Goal: Information Seeking & Learning: Check status

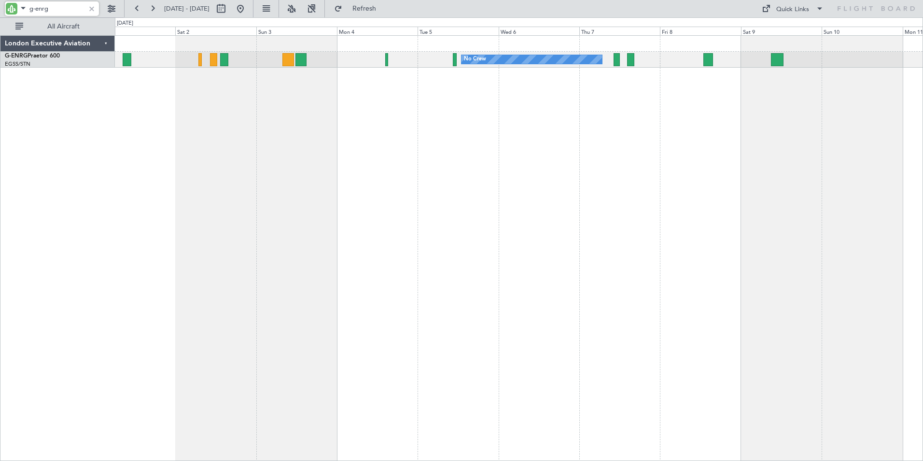
drag, startPoint x: 37, startPoint y: 13, endPoint x: 70, endPoint y: 13, distance: 33.3
click at [70, 13] on input "g-enrg" at bounding box center [57, 8] width 56 height 14
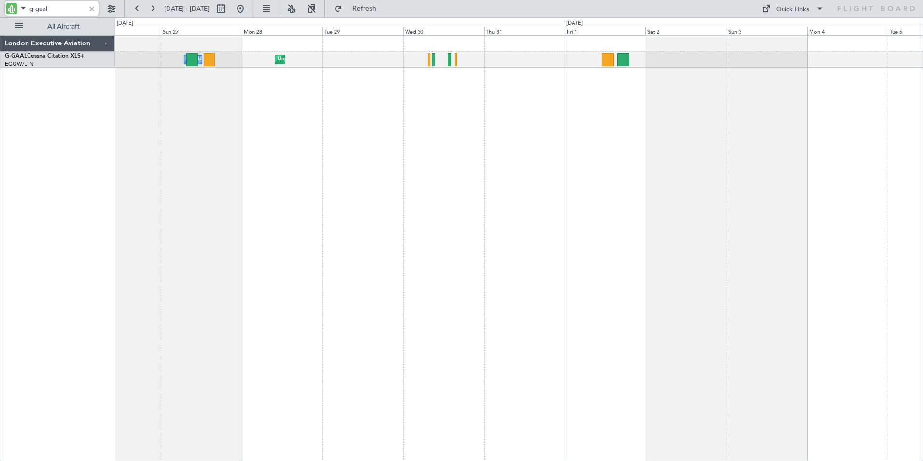
click at [726, 99] on div "Unplanned Maint [GEOGRAPHIC_DATA] ([GEOGRAPHIC_DATA]) A/C Unavailable No Crew" at bounding box center [519, 247] width 808 height 425
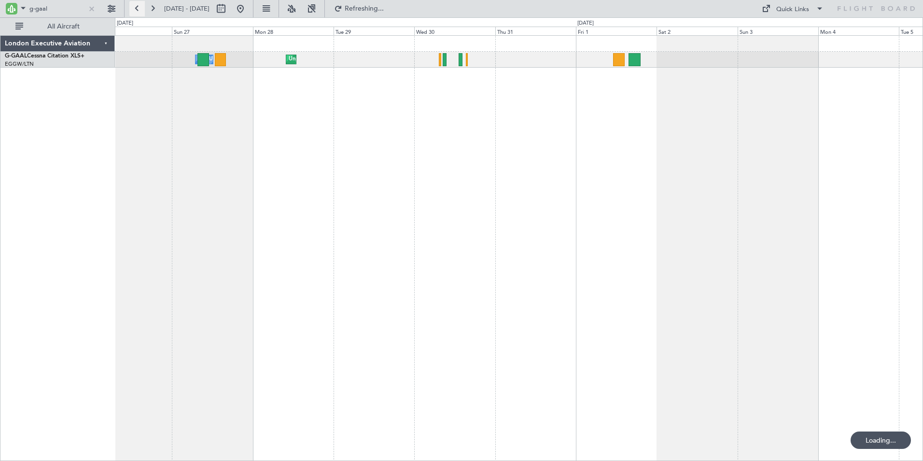
click at [139, 6] on button at bounding box center [136, 8] width 15 height 15
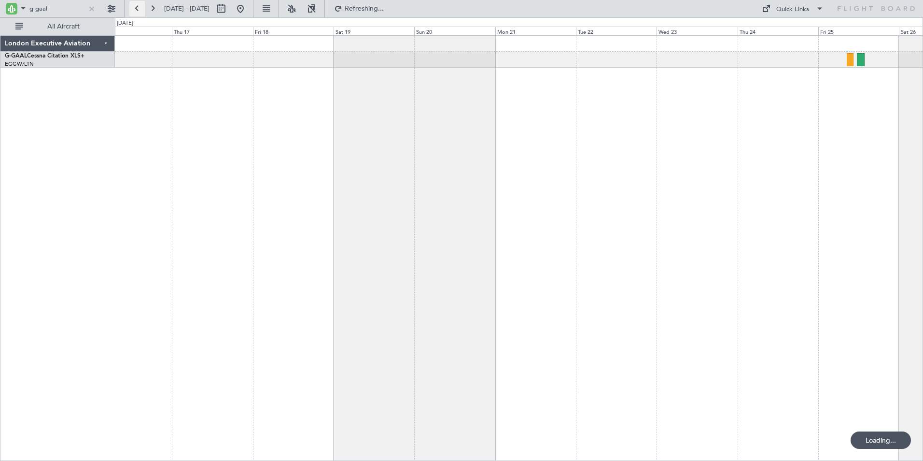
click at [139, 6] on button at bounding box center [136, 8] width 15 height 15
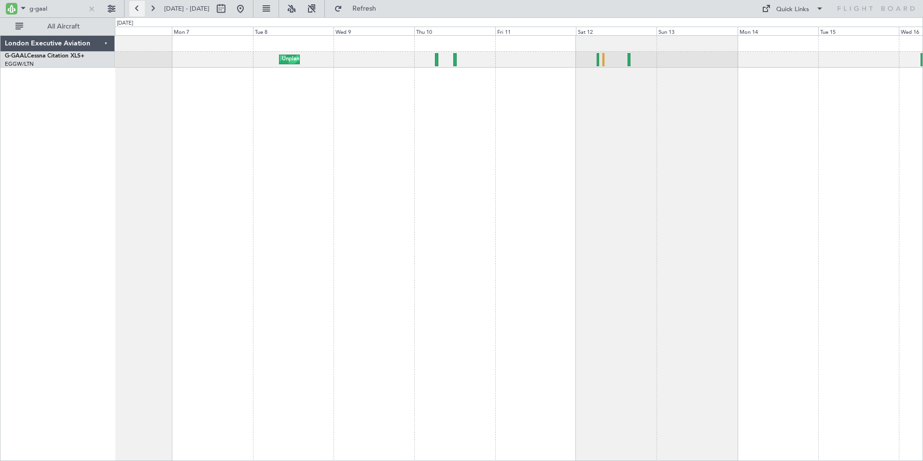
click at [139, 6] on button at bounding box center [136, 8] width 15 height 15
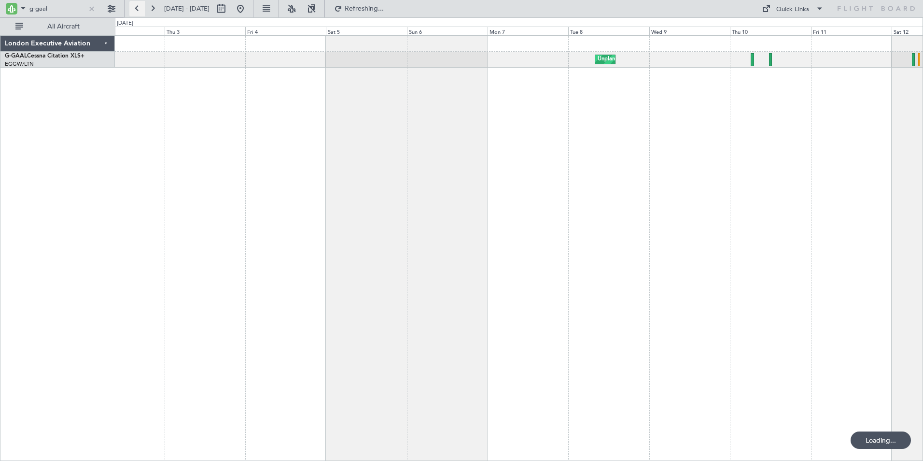
click at [139, 6] on button at bounding box center [136, 8] width 15 height 15
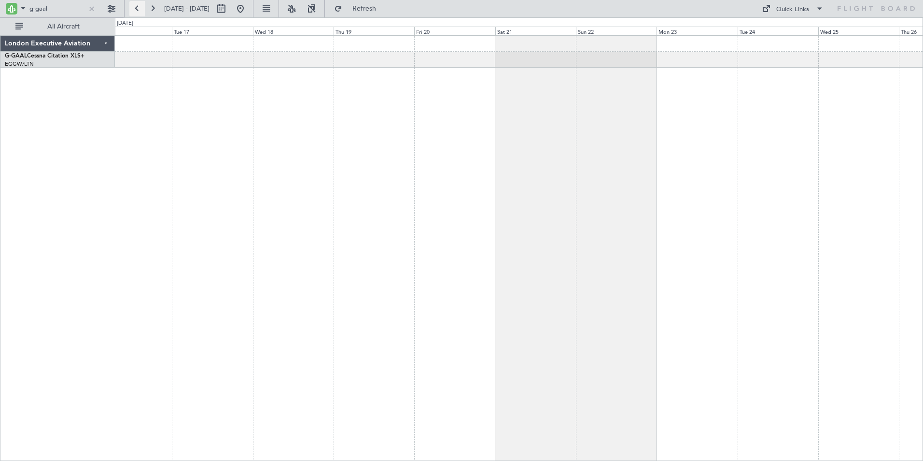
click at [139, 6] on button at bounding box center [136, 8] width 15 height 15
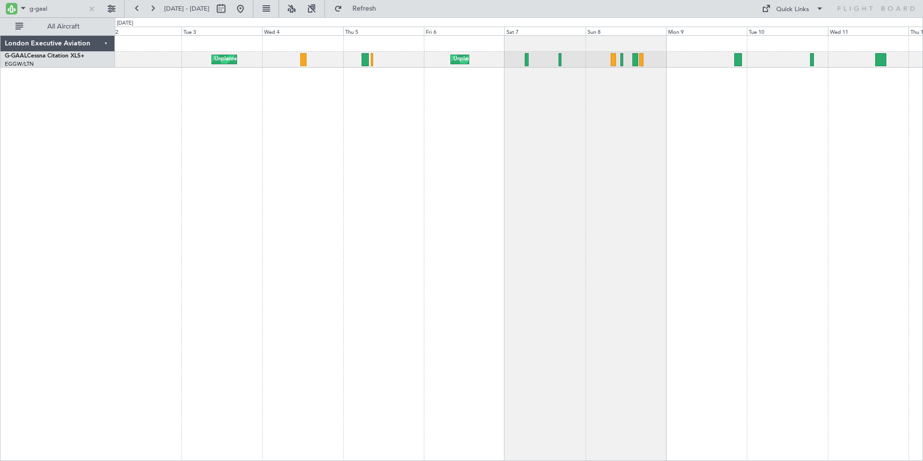
click at [744, 122] on div "Unplanned Maint [GEOGRAPHIC_DATA] ([GEOGRAPHIC_DATA]) Unplanned Maint [GEOGRAPH…" at bounding box center [519, 247] width 808 height 425
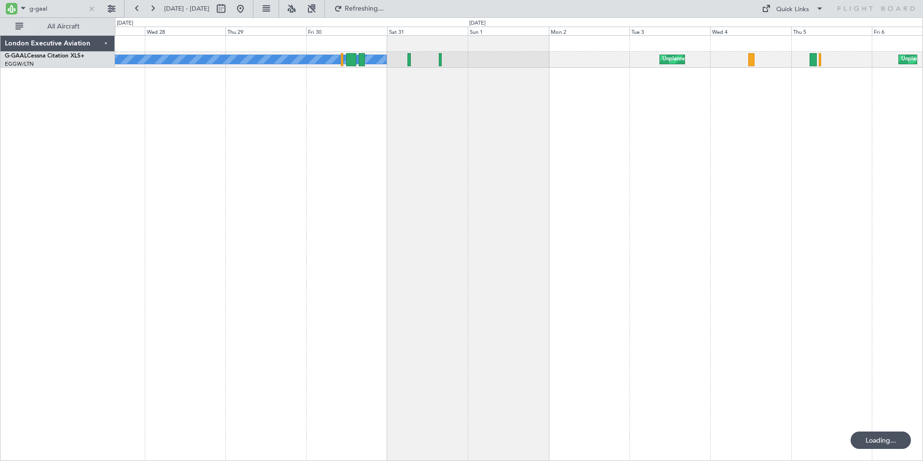
click at [582, 122] on div "Unplanned Maint [GEOGRAPHIC_DATA] ([GEOGRAPHIC_DATA]) Unplanned Maint [GEOGRAPH…" at bounding box center [519, 247] width 808 height 425
click at [51, 8] on input "g-gaal" at bounding box center [57, 8] width 56 height 14
drag, startPoint x: 36, startPoint y: 7, endPoint x: 48, endPoint y: 9, distance: 12.2
click at [48, 9] on input "g-gaal" at bounding box center [57, 8] width 56 height 14
click at [152, 6] on button at bounding box center [152, 8] width 15 height 15
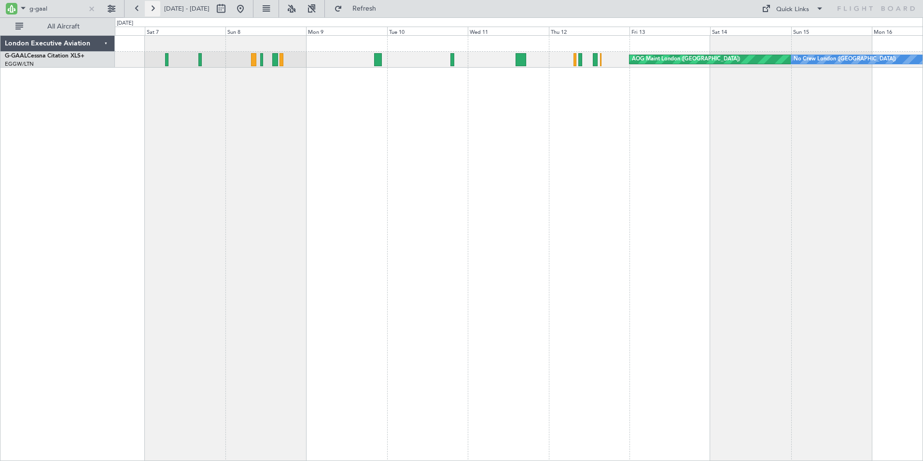
click at [152, 6] on button at bounding box center [152, 8] width 15 height 15
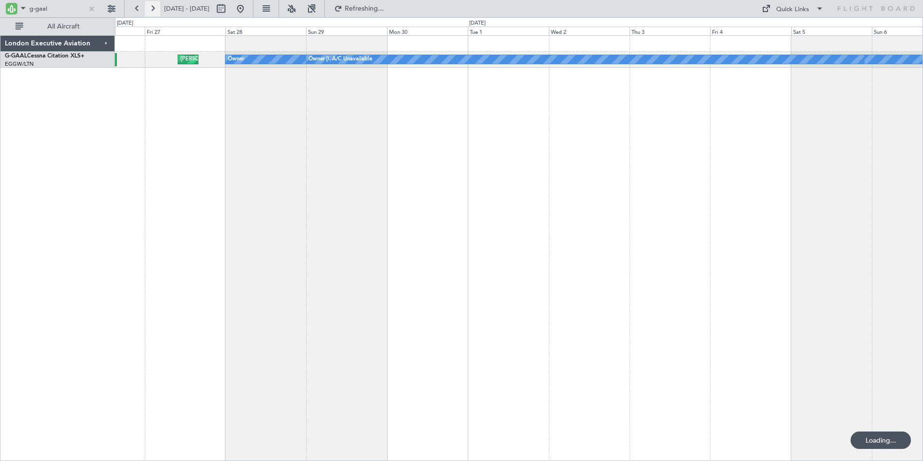
click at [152, 6] on button at bounding box center [152, 8] width 15 height 15
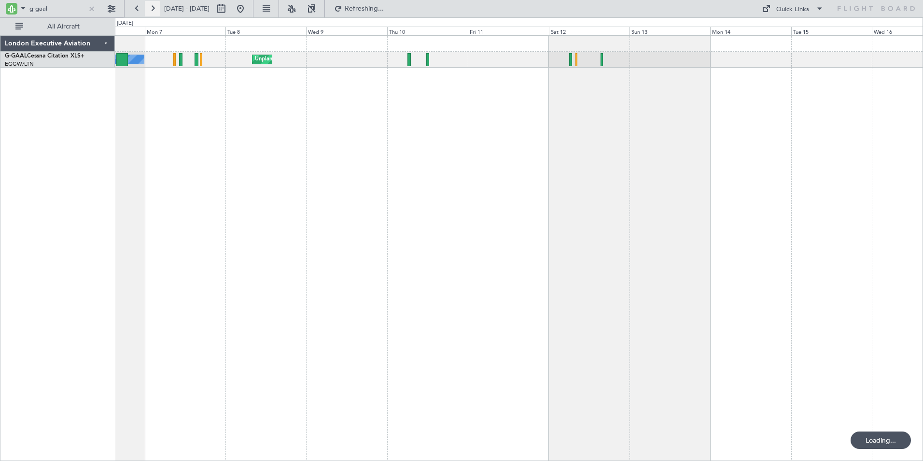
click at [152, 6] on button at bounding box center [152, 8] width 15 height 15
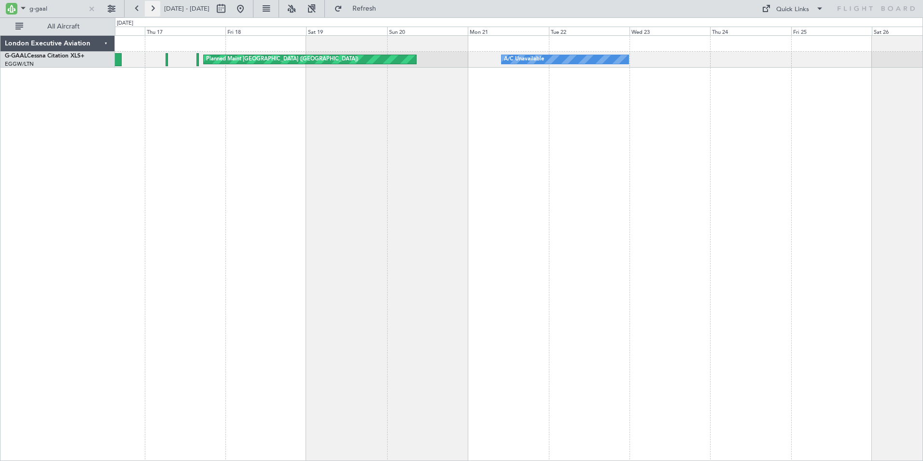
click at [152, 6] on button at bounding box center [152, 8] width 15 height 15
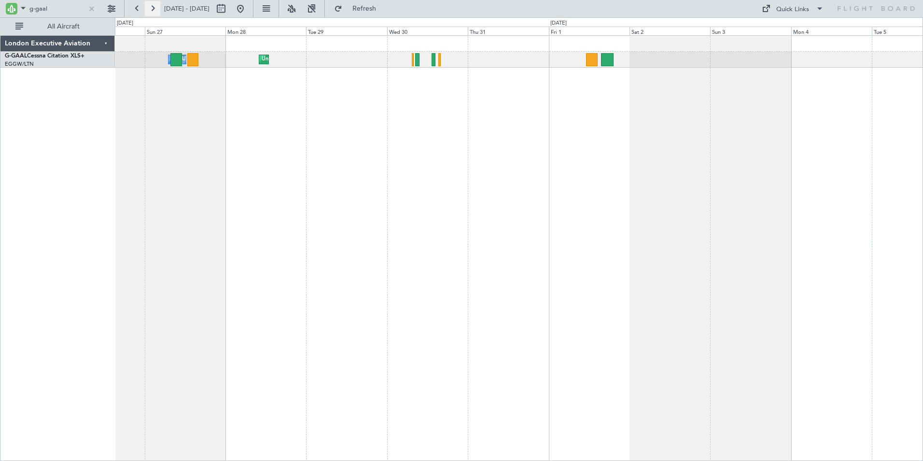
click at [153, 6] on button at bounding box center [152, 8] width 15 height 15
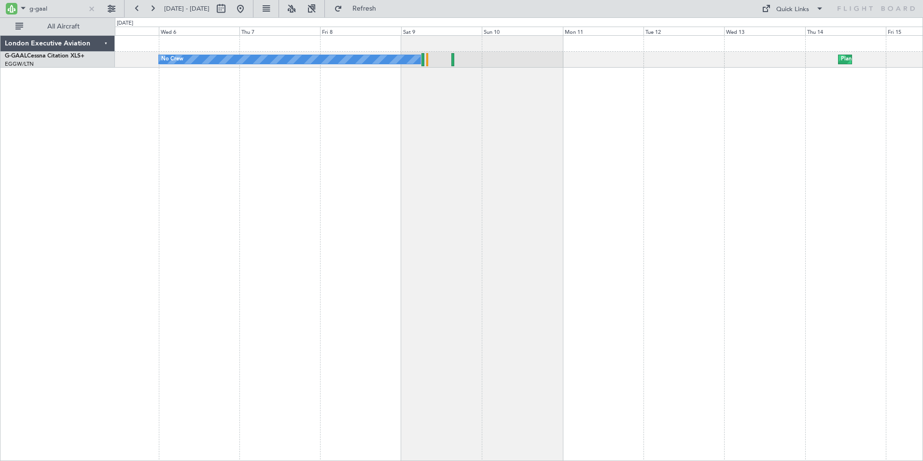
click at [382, 136] on div "No Crew Planned Maint" at bounding box center [519, 247] width 808 height 425
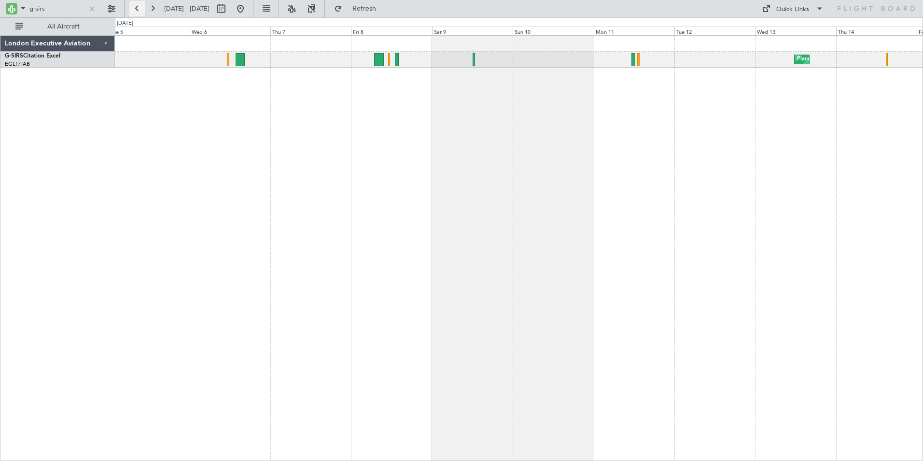
click at [135, 6] on button at bounding box center [136, 8] width 15 height 15
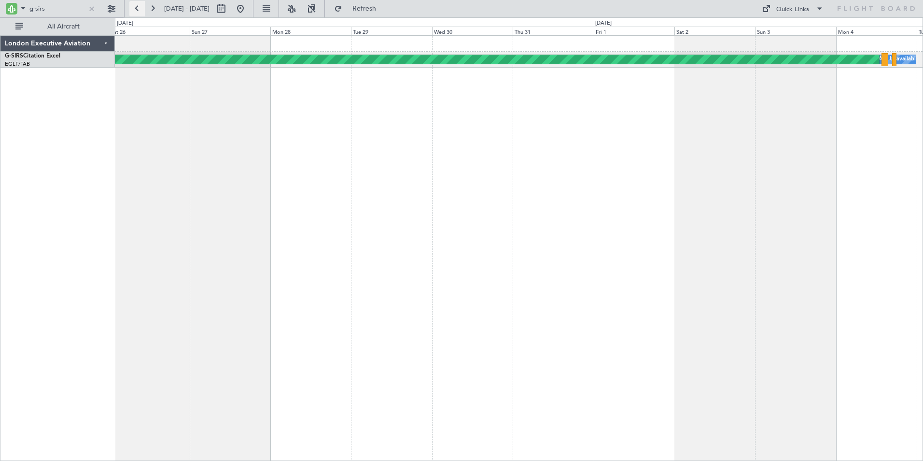
click at [135, 6] on button at bounding box center [136, 8] width 15 height 15
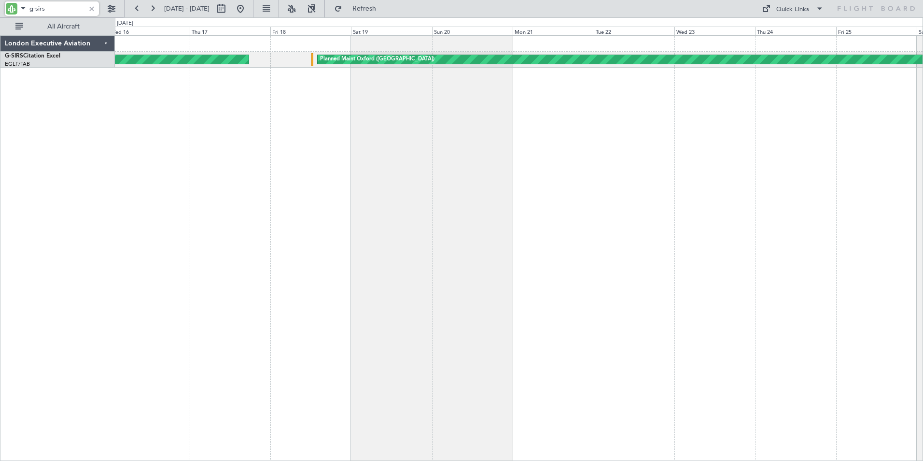
drag, startPoint x: 35, startPoint y: 5, endPoint x: 74, endPoint y: 10, distance: 38.9
click at [74, 10] on input "g-sirs" at bounding box center [57, 8] width 56 height 14
click at [137, 6] on button at bounding box center [136, 8] width 15 height 15
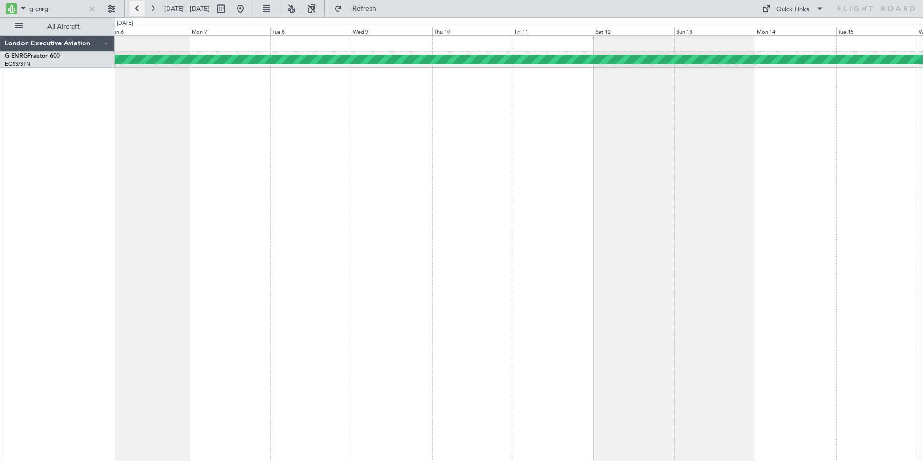
click at [137, 6] on button at bounding box center [136, 8] width 15 height 15
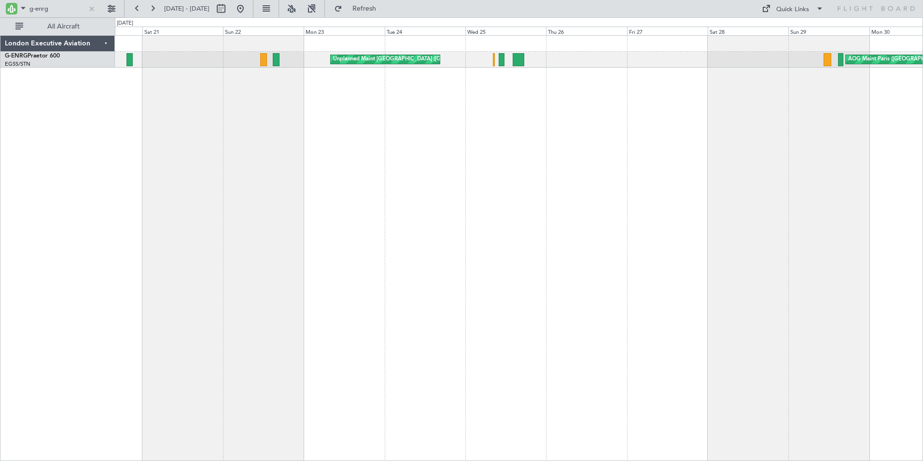
click at [671, 100] on div "AOG Maint Paris ([GEOGRAPHIC_DATA]) Unplanned Maint [GEOGRAPHIC_DATA] ([GEOGRAP…" at bounding box center [519, 247] width 808 height 425
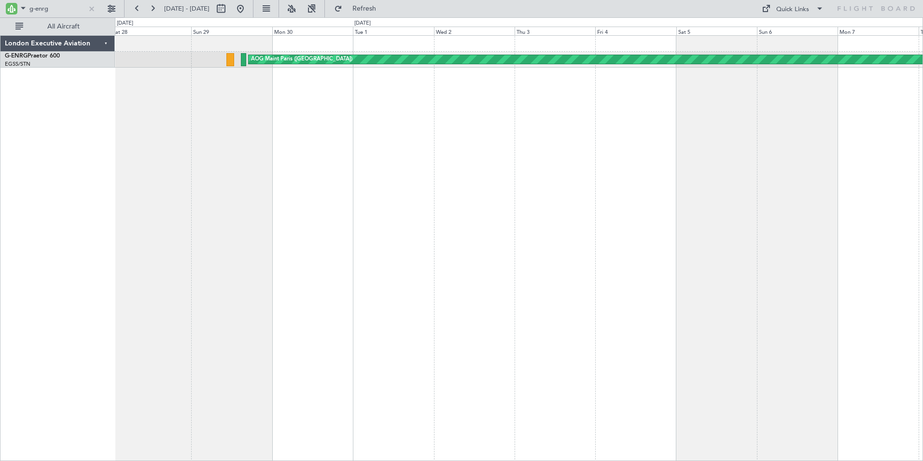
click at [145, 143] on div "AOG Maint Paris ([GEOGRAPHIC_DATA])" at bounding box center [519, 247] width 808 height 425
click at [155, 7] on button at bounding box center [152, 8] width 15 height 15
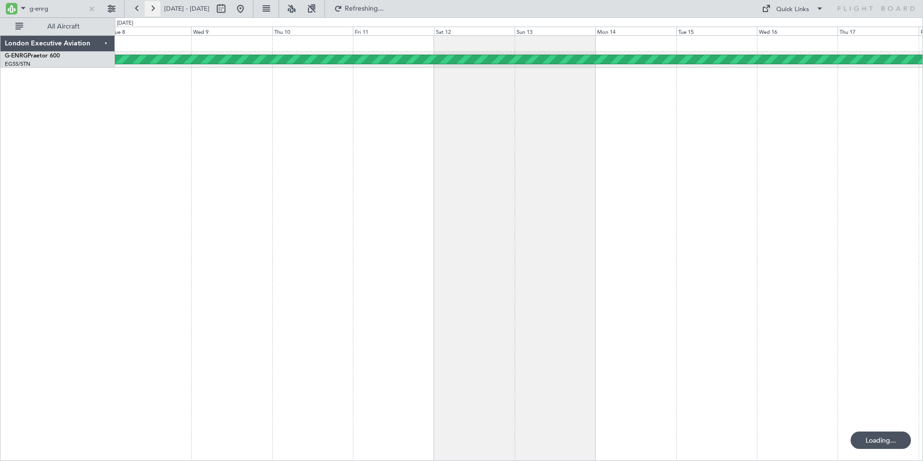
click at [155, 7] on button at bounding box center [152, 8] width 15 height 15
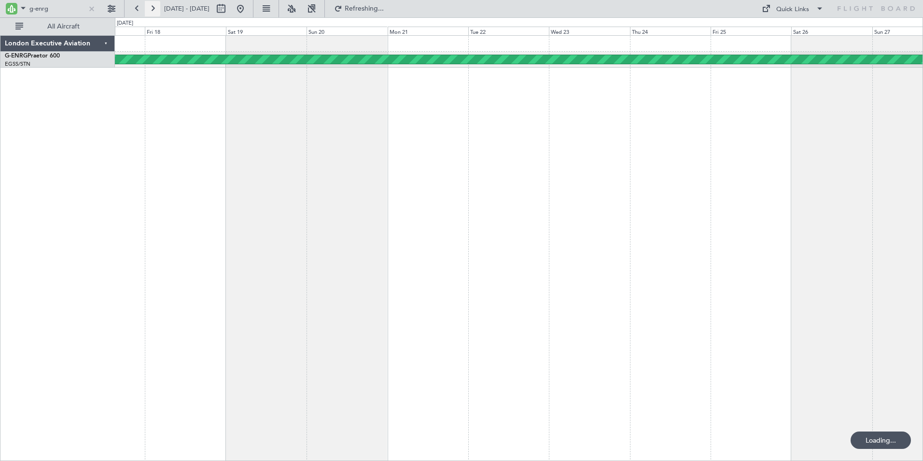
click at [155, 7] on button at bounding box center [152, 8] width 15 height 15
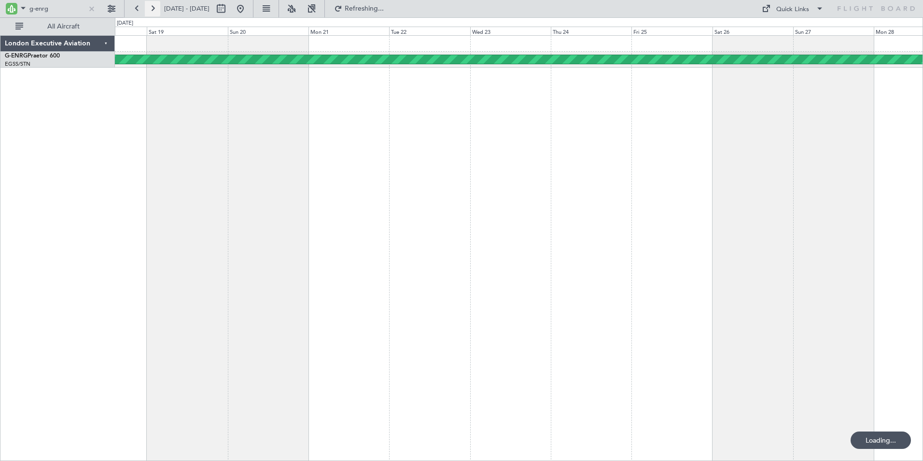
click at [155, 7] on button at bounding box center [152, 8] width 15 height 15
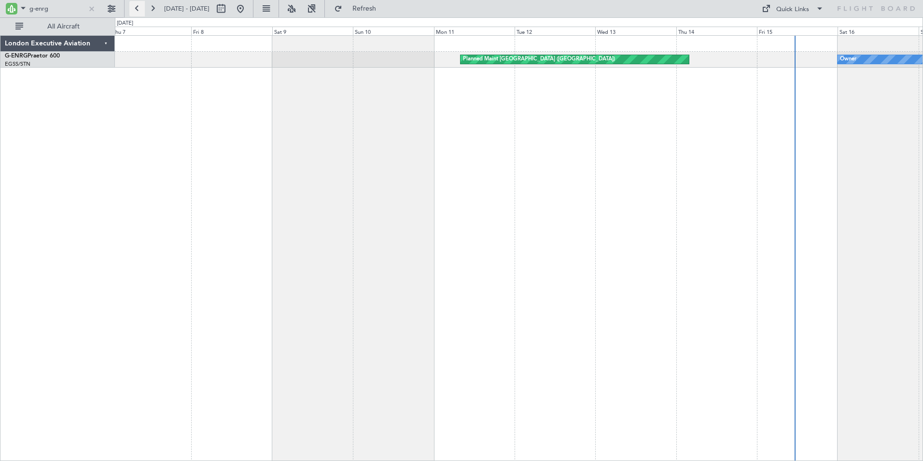
click at [137, 8] on button at bounding box center [136, 8] width 15 height 15
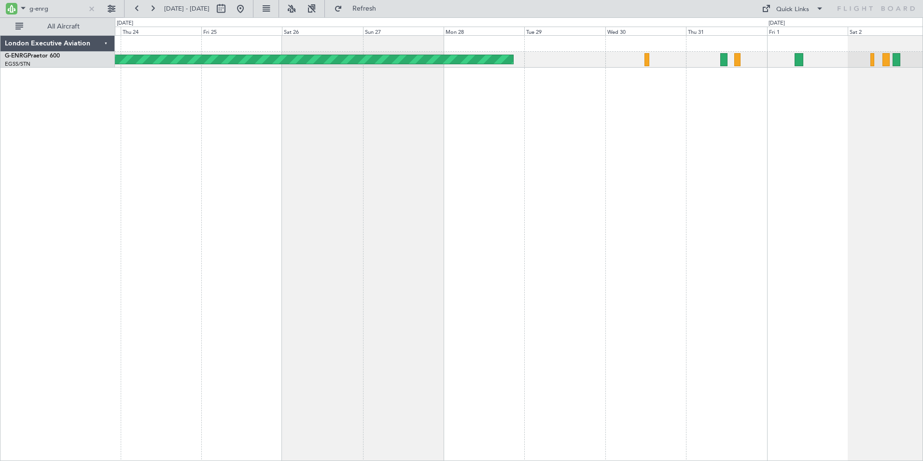
click at [625, 104] on div "AOG Maint Paris ([GEOGRAPHIC_DATA])" at bounding box center [519, 247] width 808 height 425
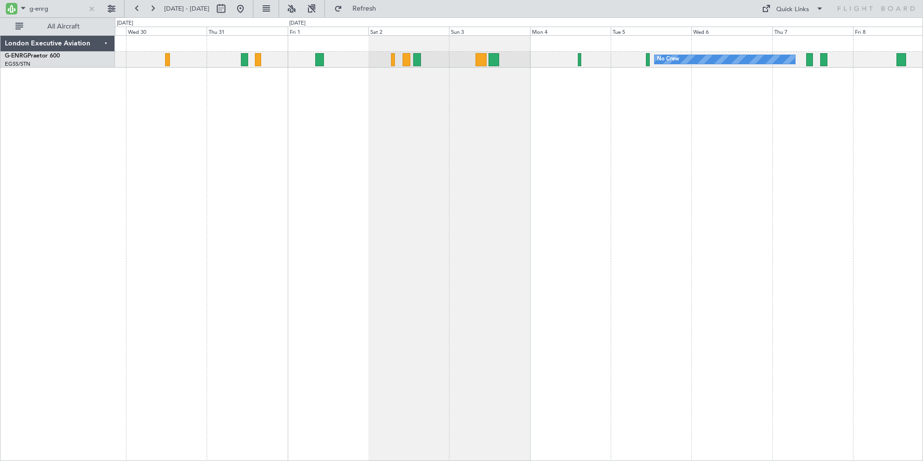
click at [247, 126] on div "No Crew Planned Maint [GEOGRAPHIC_DATA] ([GEOGRAPHIC_DATA]) AOG Maint [GEOGRAPH…" at bounding box center [519, 247] width 808 height 425
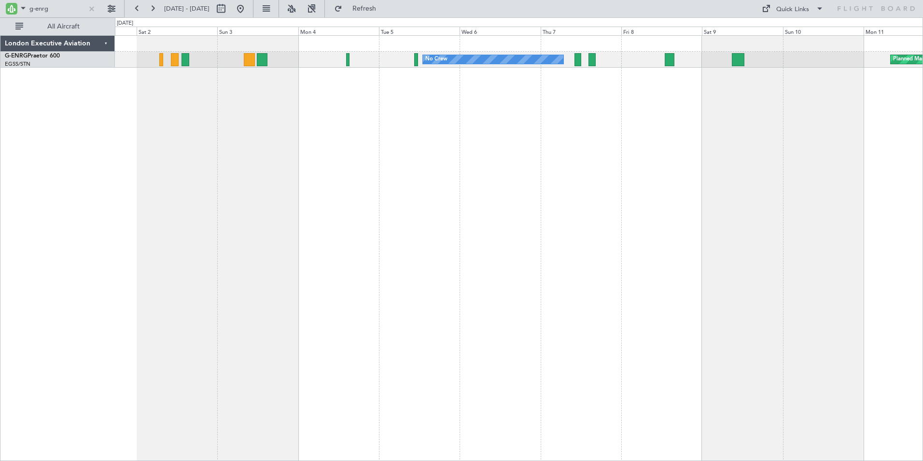
click at [361, 135] on div "No Crew Planned Maint [GEOGRAPHIC_DATA] ([GEOGRAPHIC_DATA]) No Crew" at bounding box center [519, 247] width 808 height 425
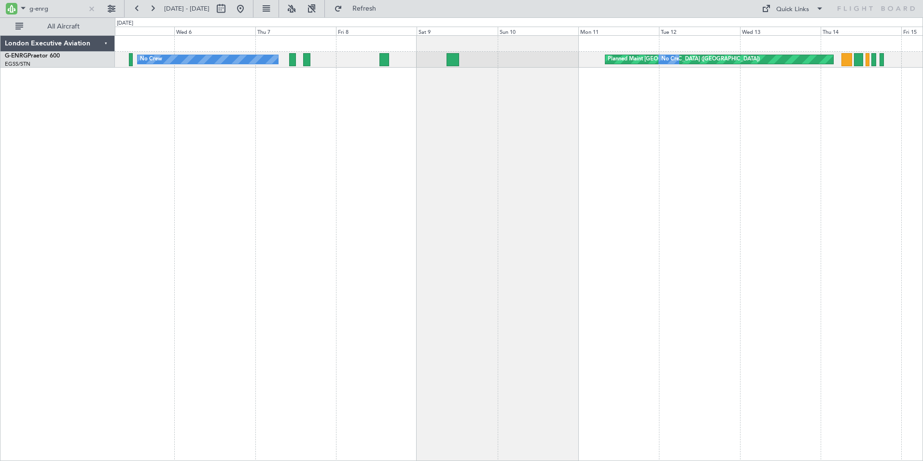
click at [539, 88] on div "Planned Maint [GEOGRAPHIC_DATA] ([GEOGRAPHIC_DATA]) No Crew No Crew Owner" at bounding box center [519, 247] width 808 height 425
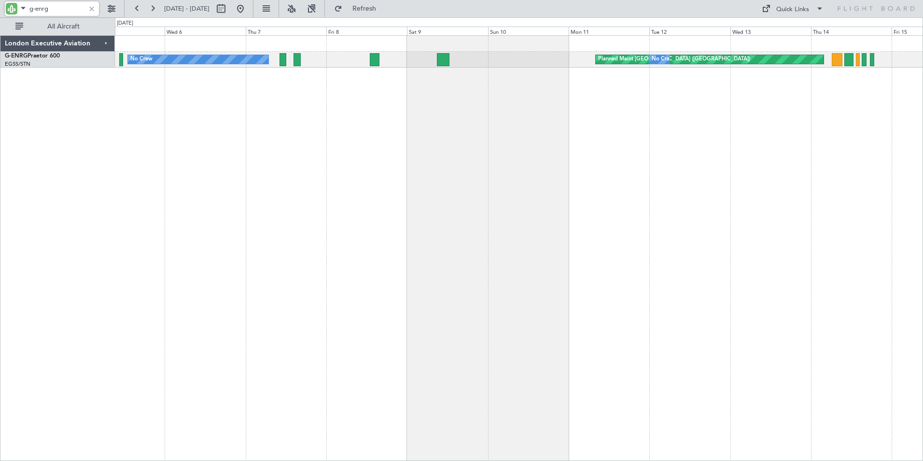
drag, startPoint x: 36, startPoint y: 9, endPoint x: 61, endPoint y: 12, distance: 24.8
click at [61, 12] on input "g-enrg" at bounding box center [57, 8] width 56 height 14
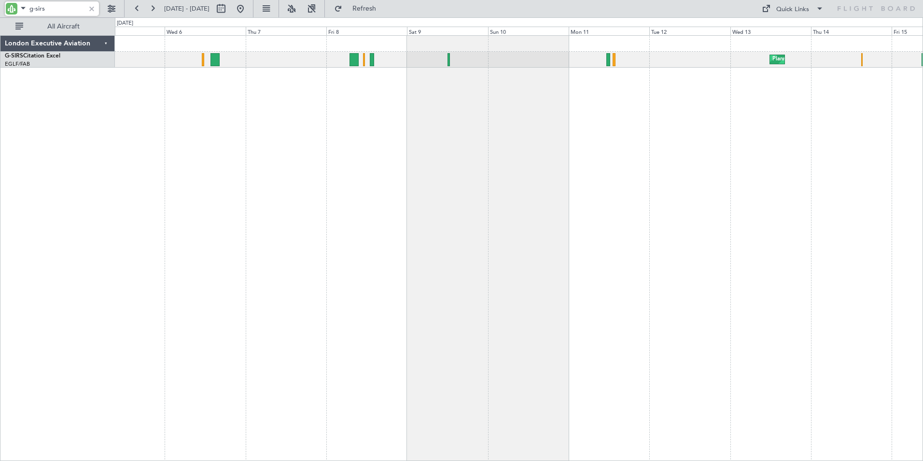
drag, startPoint x: 37, startPoint y: 9, endPoint x: 45, endPoint y: 12, distance: 8.6
click at [37, 9] on input "g-sirs" at bounding box center [57, 8] width 56 height 14
drag, startPoint x: 36, startPoint y: 9, endPoint x: 79, endPoint y: 14, distance: 43.7
click at [79, 14] on input "g-sirs" at bounding box center [57, 8] width 56 height 14
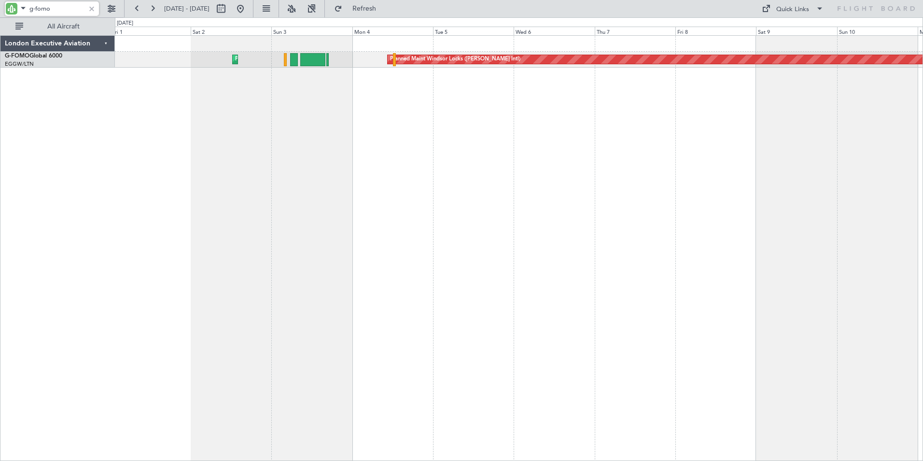
click at [553, 128] on div "Planned Maint Windsor Locks ([PERSON_NAME] Intl) Planned Maint [GEOGRAPHIC_DATA]" at bounding box center [519, 247] width 808 height 425
click at [871, 100] on div "Planned Maint Windsor Locks ([PERSON_NAME] Intl) Planned Maint [GEOGRAPHIC_DATA]" at bounding box center [519, 247] width 808 height 425
drag, startPoint x: 36, startPoint y: 7, endPoint x: 85, endPoint y: 14, distance: 49.3
click at [85, 14] on input "g-fomo" at bounding box center [57, 8] width 56 height 14
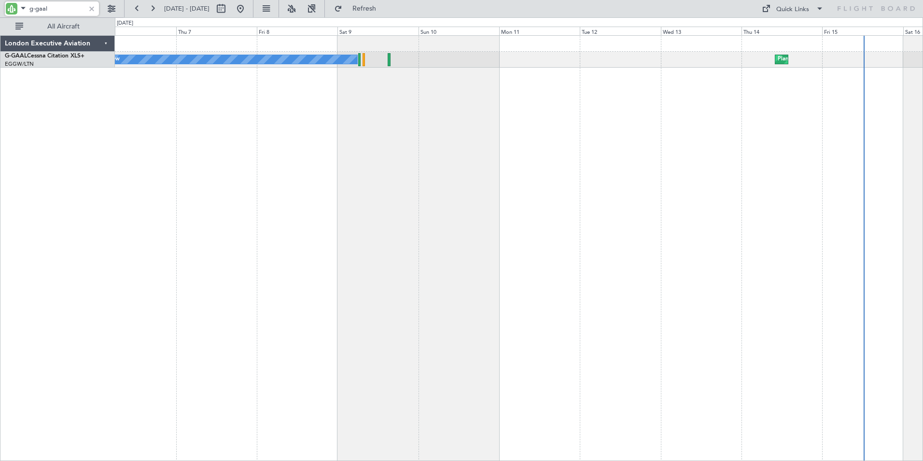
click at [301, 114] on div "No Crew Planned Maint" at bounding box center [519, 247] width 808 height 425
drag, startPoint x: 38, startPoint y: 7, endPoint x: 63, endPoint y: 7, distance: 25.1
click at [63, 7] on input "g-gaal" at bounding box center [57, 8] width 56 height 14
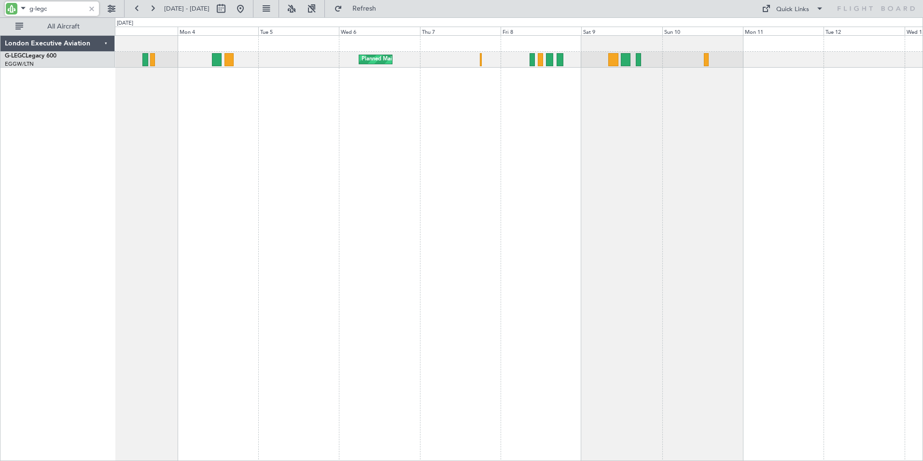
click at [495, 107] on div "Planned Maint [GEOGRAPHIC_DATA] ([GEOGRAPHIC_DATA]) A/C Unavailable [GEOGRAPHIC…" at bounding box center [519, 247] width 808 height 425
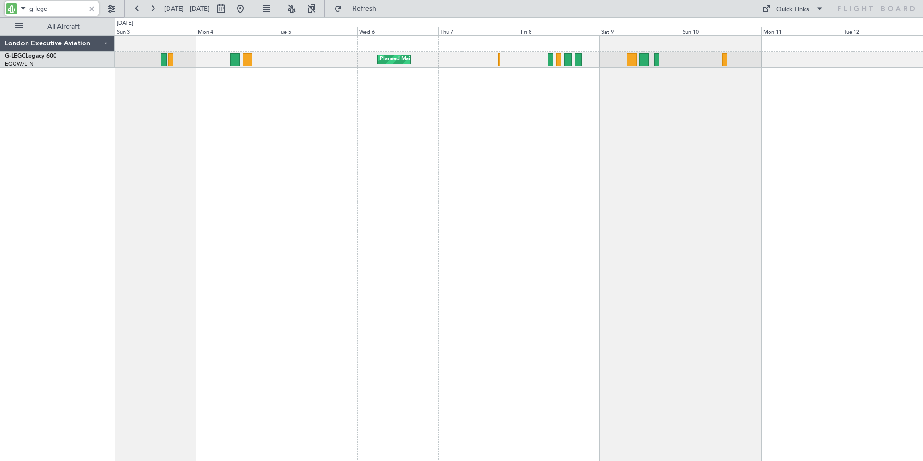
drag, startPoint x: 34, startPoint y: 6, endPoint x: 72, endPoint y: 9, distance: 38.3
click at [72, 9] on input "g-legc" at bounding box center [57, 8] width 56 height 14
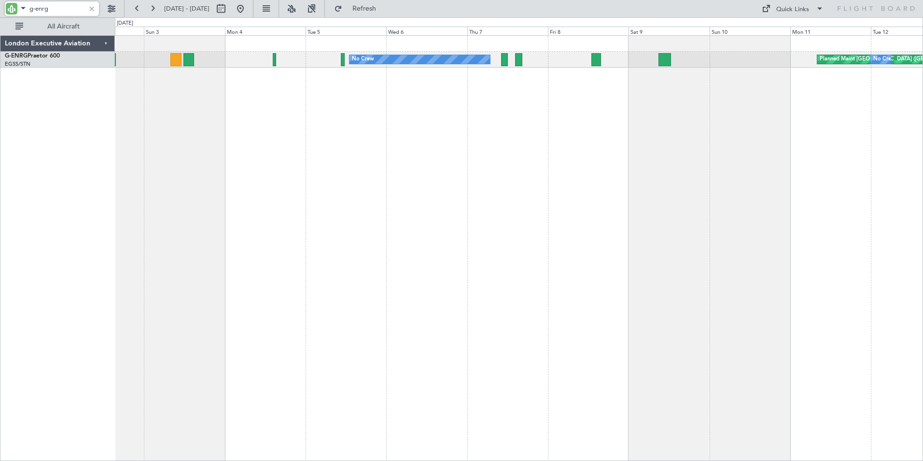
click at [416, 103] on div "Planned Maint [GEOGRAPHIC_DATA] ([GEOGRAPHIC_DATA]) No Crew No Crew" at bounding box center [519, 247] width 808 height 425
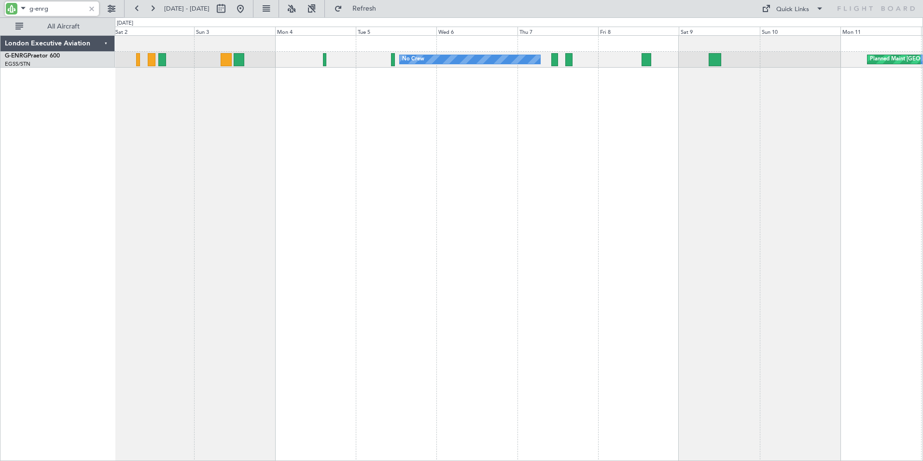
click at [321, 78] on div "Planned Maint [GEOGRAPHIC_DATA] ([GEOGRAPHIC_DATA]) No Crew No Crew" at bounding box center [519, 247] width 808 height 425
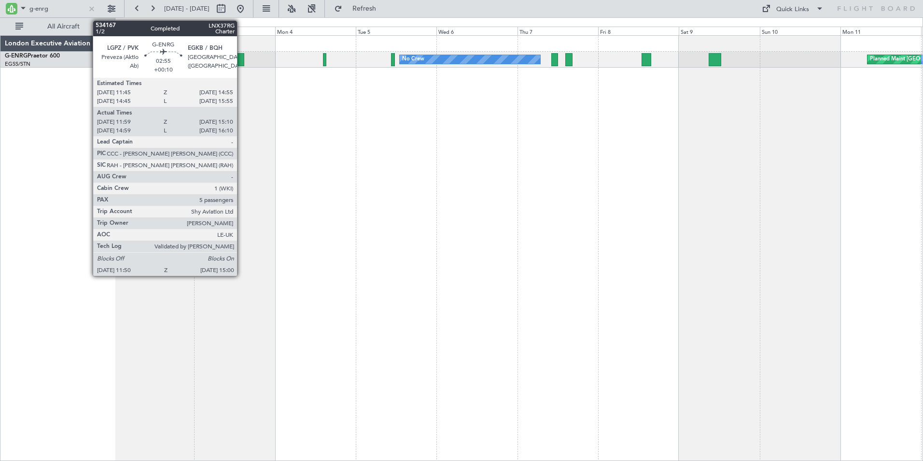
click at [241, 59] on div at bounding box center [239, 59] width 11 height 13
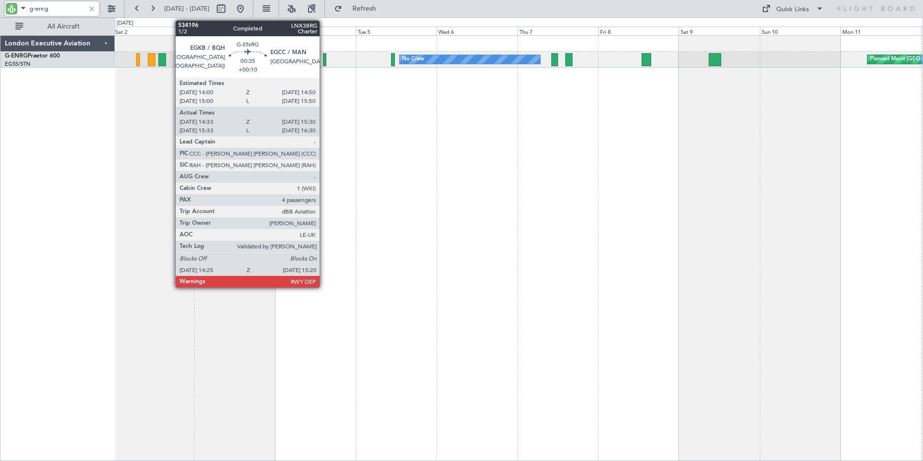
click at [324, 56] on div at bounding box center [324, 59] width 3 height 13
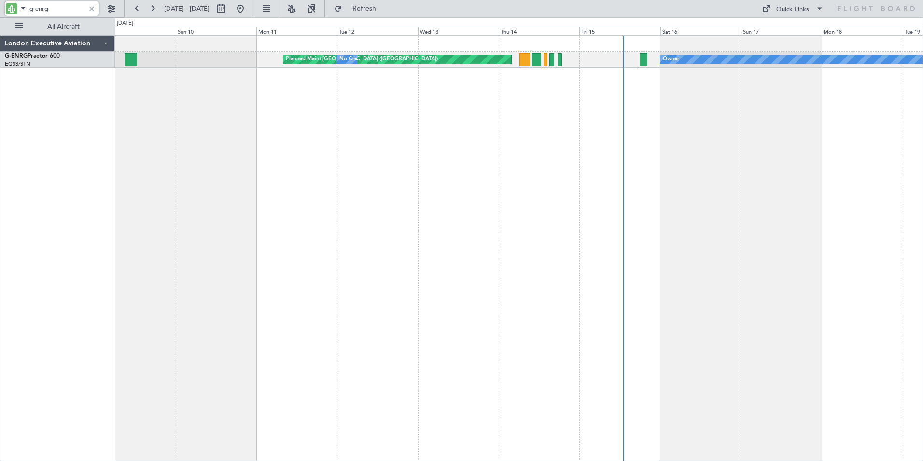
click at [94, 155] on div "Planned Maint [GEOGRAPHIC_DATA] ([GEOGRAPHIC_DATA]) No Crew Owner No Crew Londo…" at bounding box center [461, 238] width 923 height 443
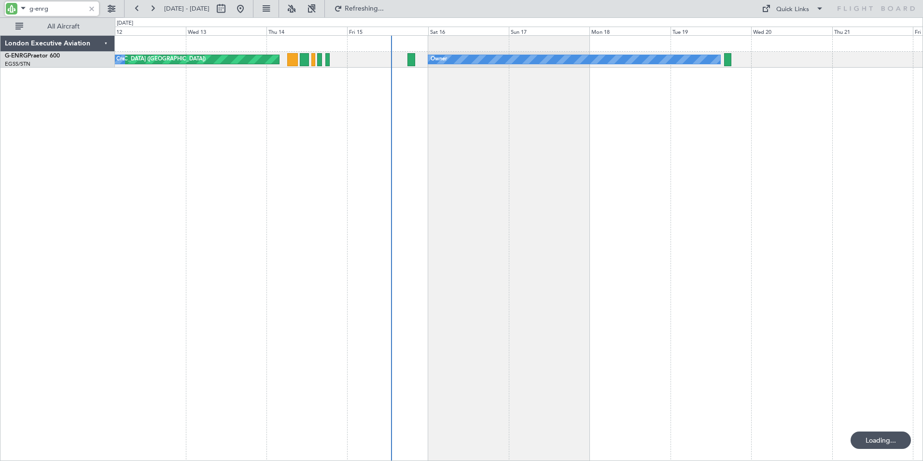
click at [272, 138] on div "Planned Maint [GEOGRAPHIC_DATA] ([GEOGRAPHIC_DATA]) No Crew Owner" at bounding box center [519, 247] width 808 height 425
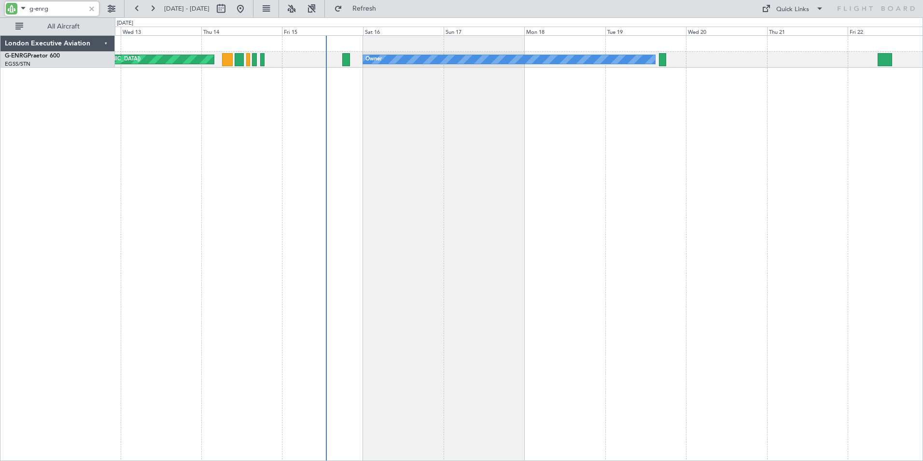
click at [674, 197] on div "Owner Planned Maint [GEOGRAPHIC_DATA] ([GEOGRAPHIC_DATA]) No Crew" at bounding box center [519, 247] width 808 height 425
drag, startPoint x: 44, startPoint y: 5, endPoint x: 68, endPoint y: 6, distance: 23.2
click at [68, 6] on input "g-enrg" at bounding box center [57, 8] width 56 height 14
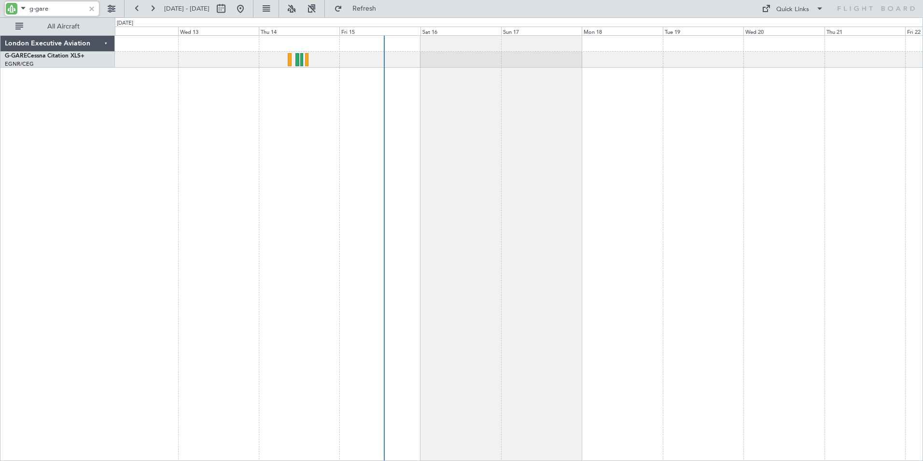
click at [388, 134] on div at bounding box center [519, 247] width 808 height 425
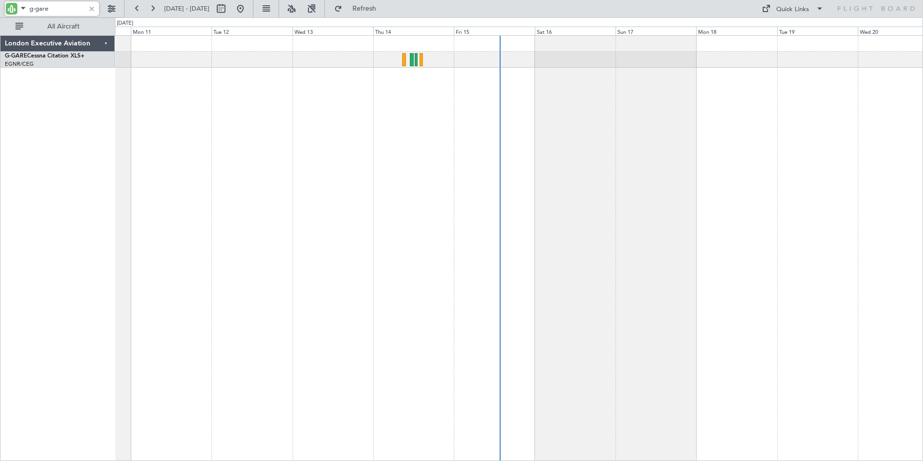
drag, startPoint x: 35, startPoint y: 10, endPoint x: 78, endPoint y: 17, distance: 43.0
click at [78, 17] on div "g-gare" at bounding box center [52, 10] width 94 height 14
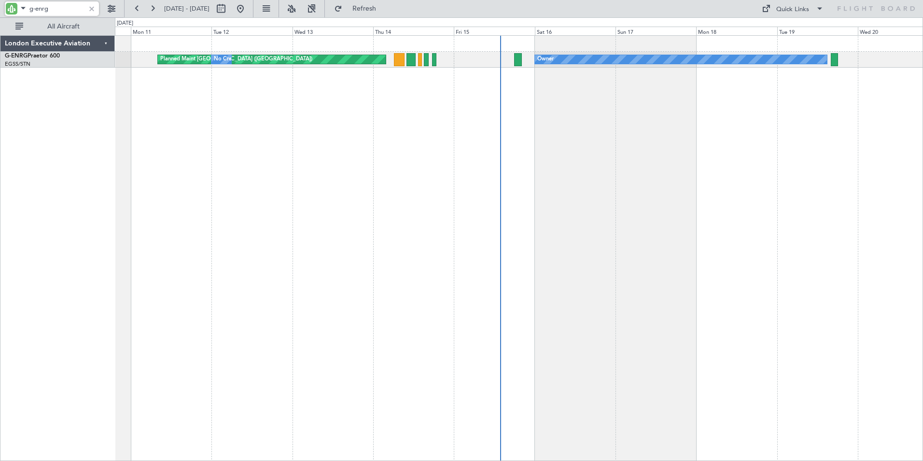
drag, startPoint x: 36, startPoint y: 8, endPoint x: 64, endPoint y: 11, distance: 28.2
click at [64, 11] on input "g-enrg" at bounding box center [57, 8] width 56 height 14
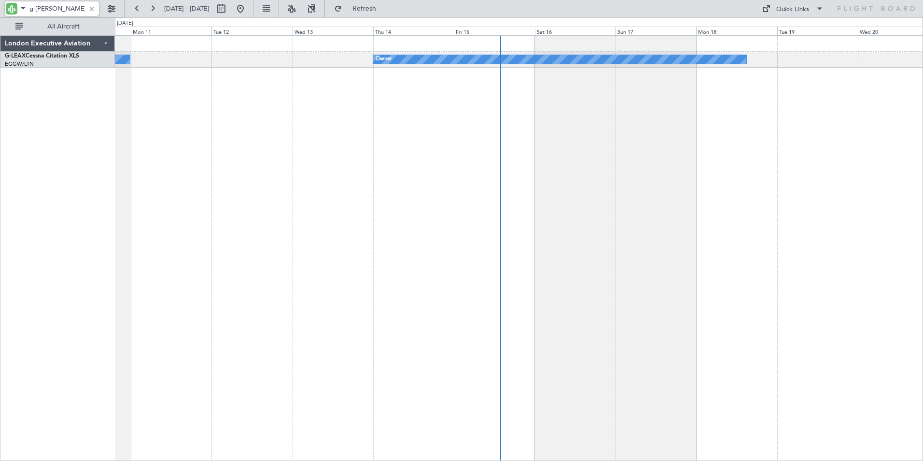
type input "g-[PERSON_NAME]"
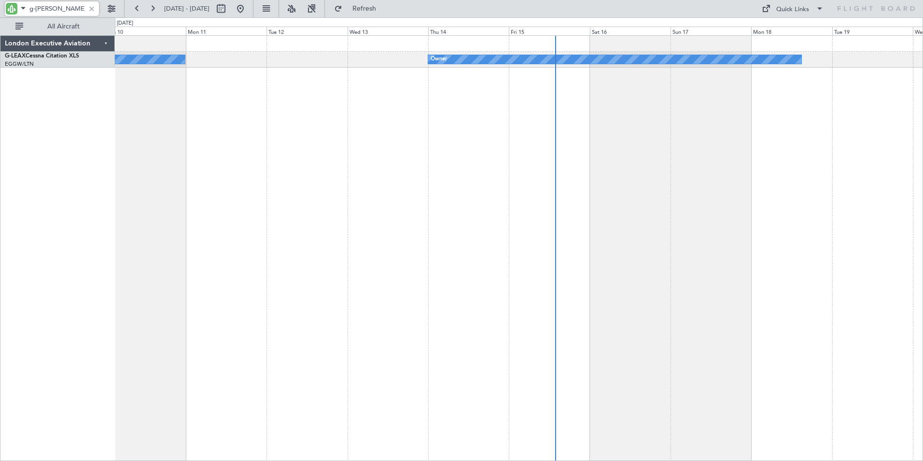
click at [393, 104] on div "Owner Owner" at bounding box center [519, 247] width 808 height 425
click at [329, 127] on div "Owner Owner" at bounding box center [519, 247] width 808 height 425
click at [135, 10] on button at bounding box center [136, 8] width 15 height 15
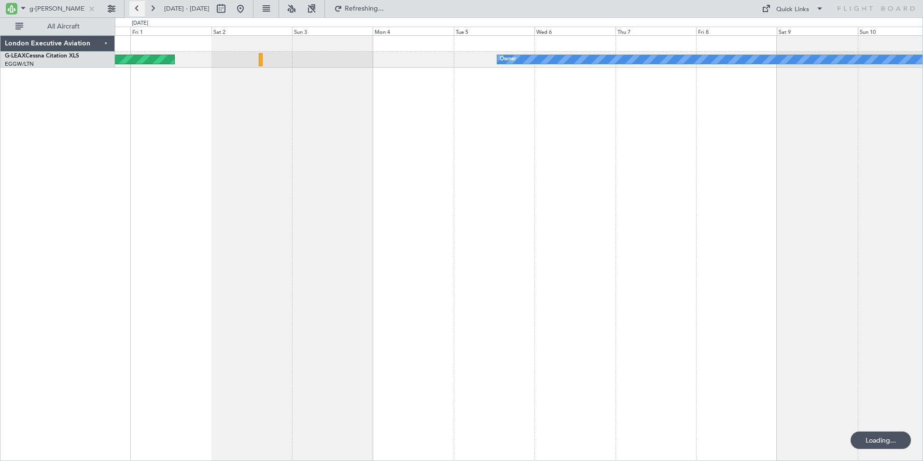
click at [135, 10] on button at bounding box center [136, 8] width 15 height 15
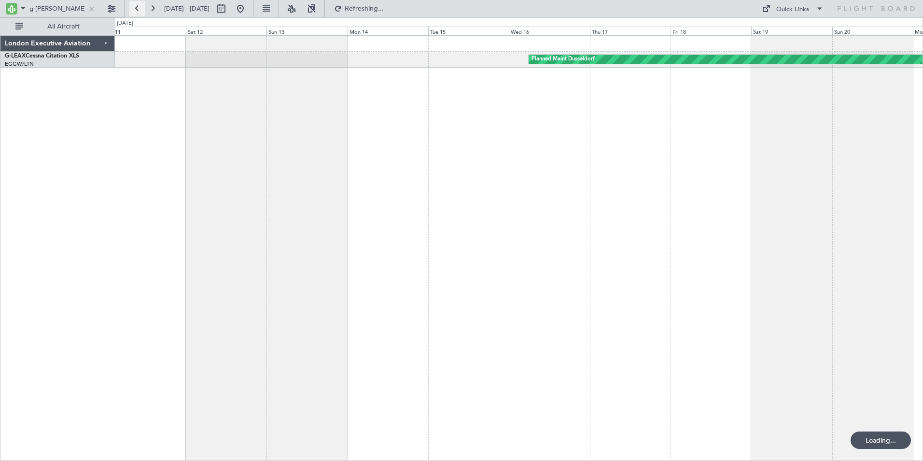
click at [135, 10] on button at bounding box center [136, 8] width 15 height 15
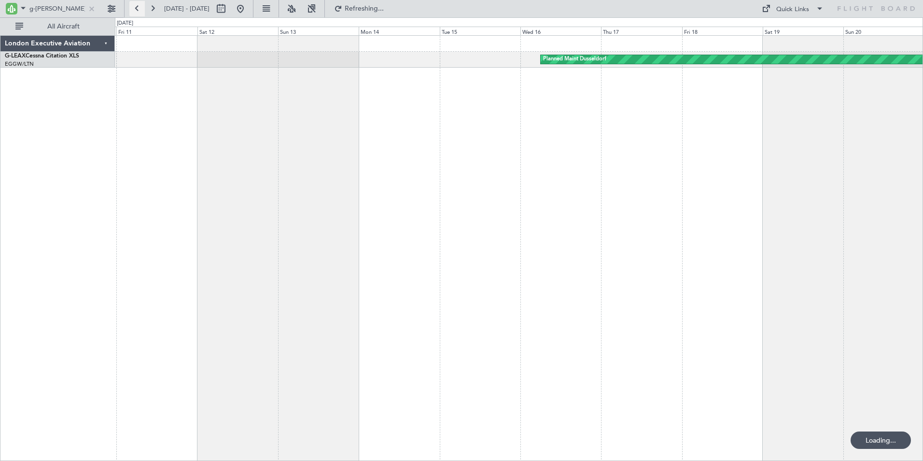
click at [135, 10] on button at bounding box center [136, 8] width 15 height 15
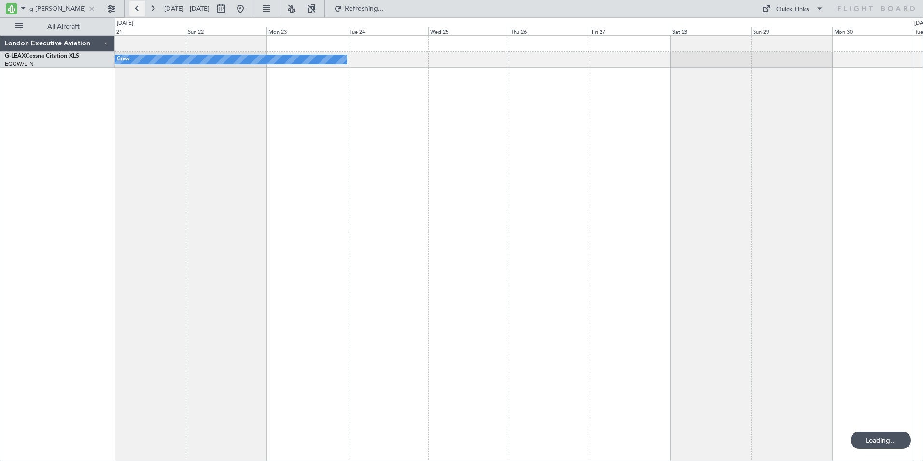
click at [135, 10] on button at bounding box center [136, 8] width 15 height 15
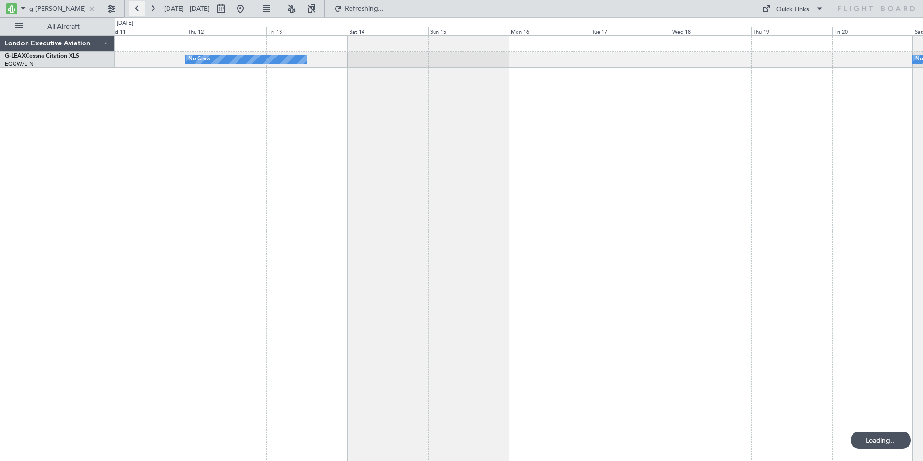
click at [135, 10] on button at bounding box center [136, 8] width 15 height 15
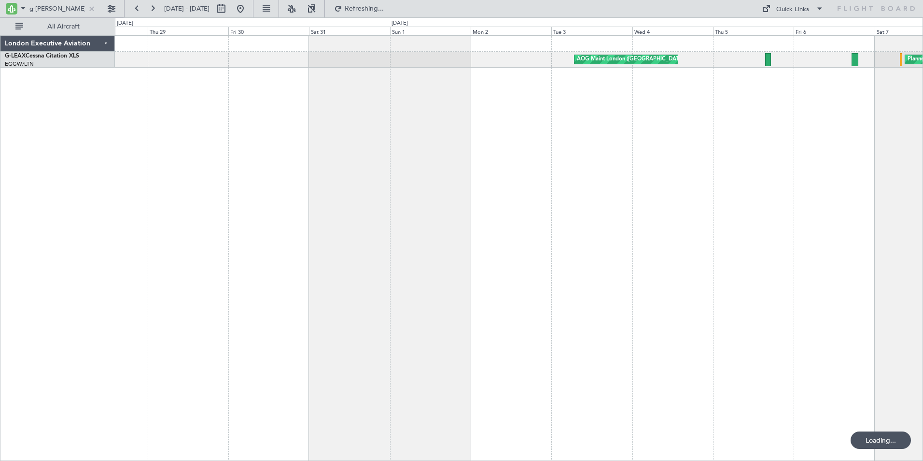
click at [551, 135] on div "AOG Maint London ([GEOGRAPHIC_DATA]) Planned Maint [GEOGRAPHIC_DATA] A/C Unavai…" at bounding box center [519, 247] width 808 height 425
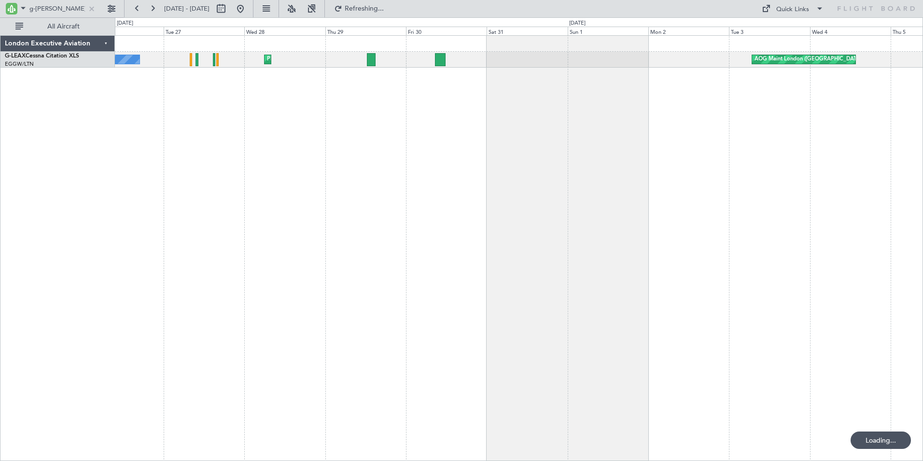
click at [441, 117] on div "AOG Maint London ([GEOGRAPHIC_DATA]) Planned Maint [GEOGRAPHIC_DATA] ([GEOGRAPH…" at bounding box center [519, 247] width 808 height 425
drag, startPoint x: 90, startPoint y: 9, endPoint x: 71, endPoint y: 0, distance: 20.7
click at [90, 9] on div at bounding box center [91, 8] width 11 height 11
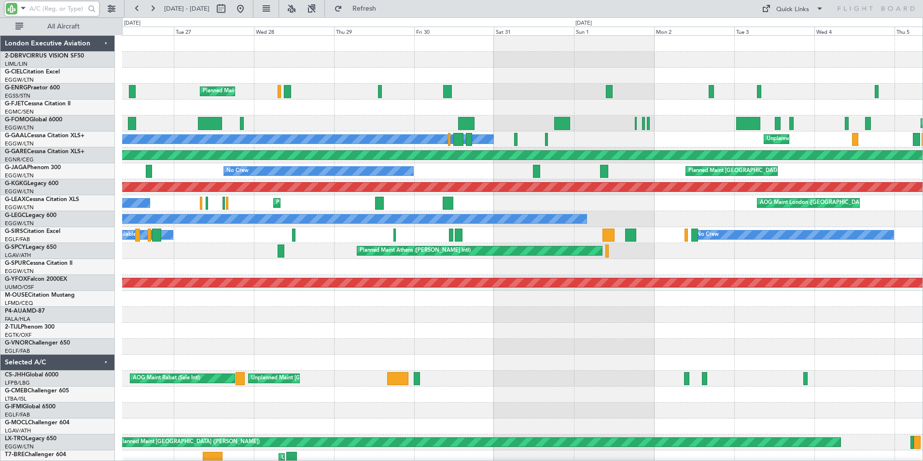
drag, startPoint x: 34, startPoint y: 11, endPoint x: 56, endPoint y: 11, distance: 21.2
click at [34, 11] on input "text" at bounding box center [57, 8] width 56 height 14
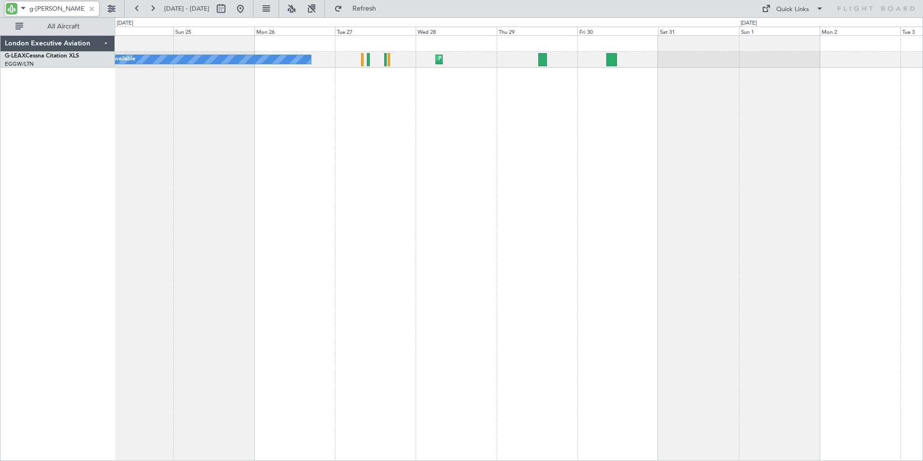
click at [410, 148] on div "A/C Unavailable Planned Maint [GEOGRAPHIC_DATA] ([GEOGRAPHIC_DATA]) AOG Maint […" at bounding box center [519, 247] width 808 height 425
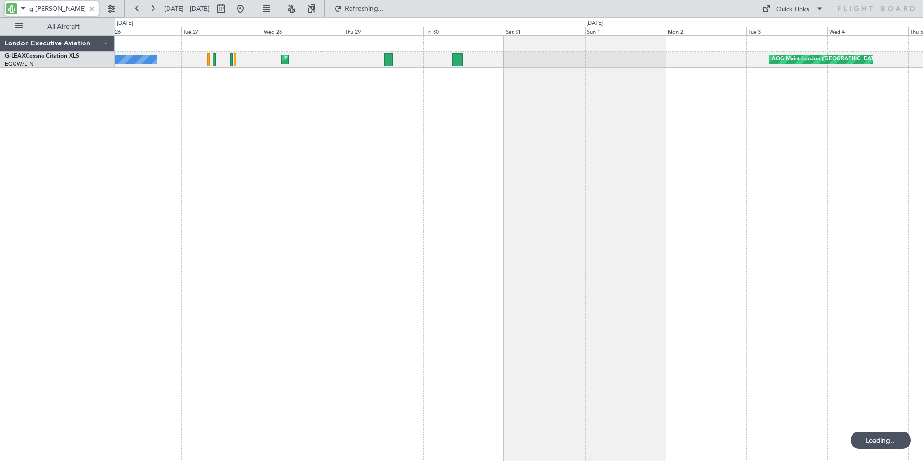
click at [248, 99] on div "A/C Unavailable Planned Maint [GEOGRAPHIC_DATA] ([GEOGRAPHIC_DATA]) AOG Maint […" at bounding box center [519, 247] width 808 height 425
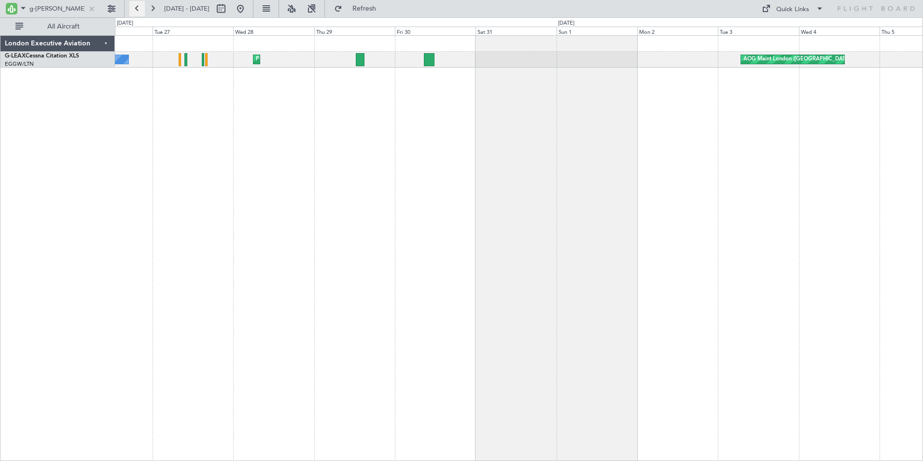
click at [136, 6] on button at bounding box center [136, 8] width 15 height 15
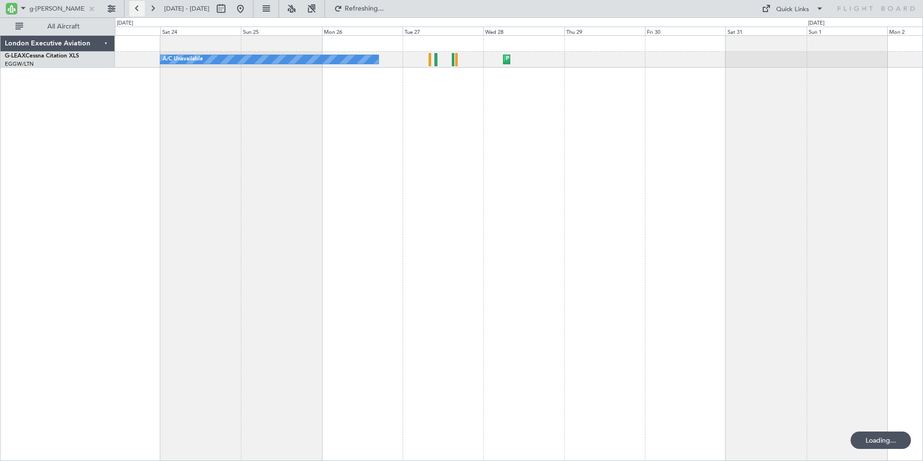
click at [136, 6] on button at bounding box center [136, 8] width 15 height 15
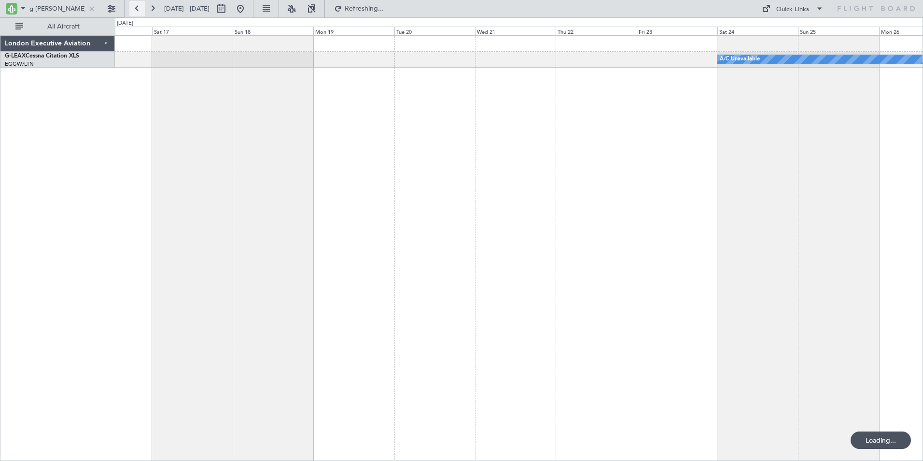
click at [136, 6] on button at bounding box center [136, 8] width 15 height 15
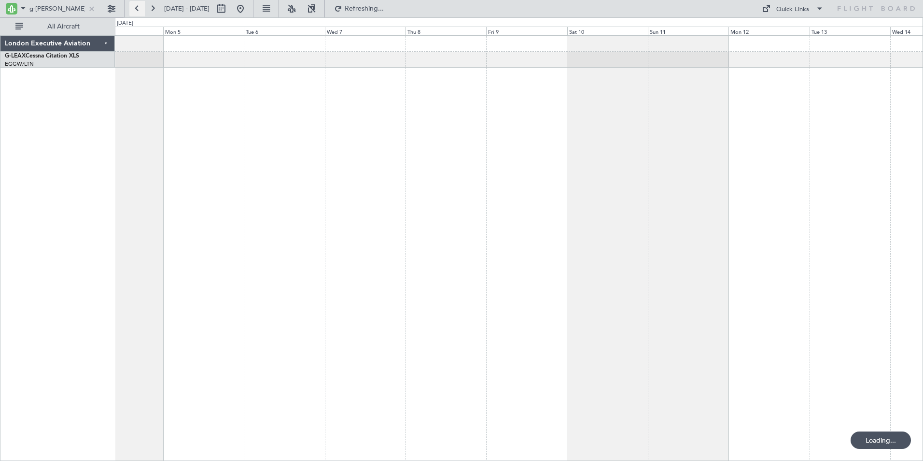
click at [136, 6] on button at bounding box center [136, 8] width 15 height 15
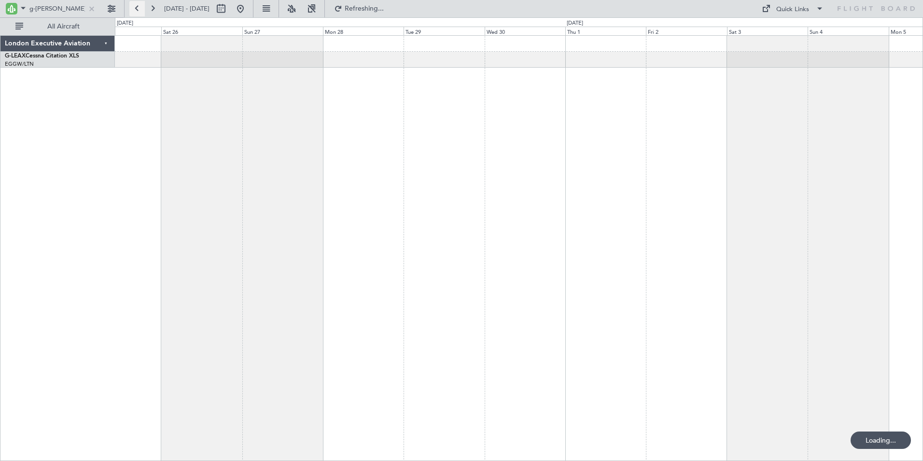
click at [136, 6] on button at bounding box center [136, 8] width 15 height 15
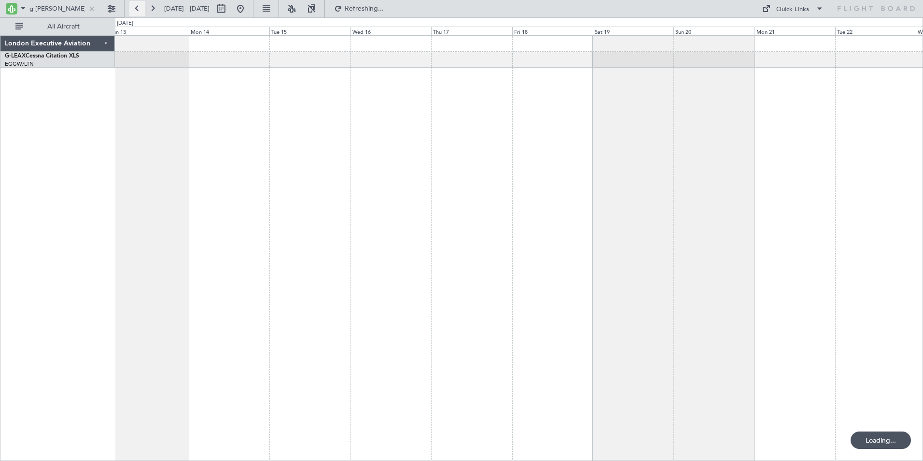
click at [136, 6] on button at bounding box center [136, 8] width 15 height 15
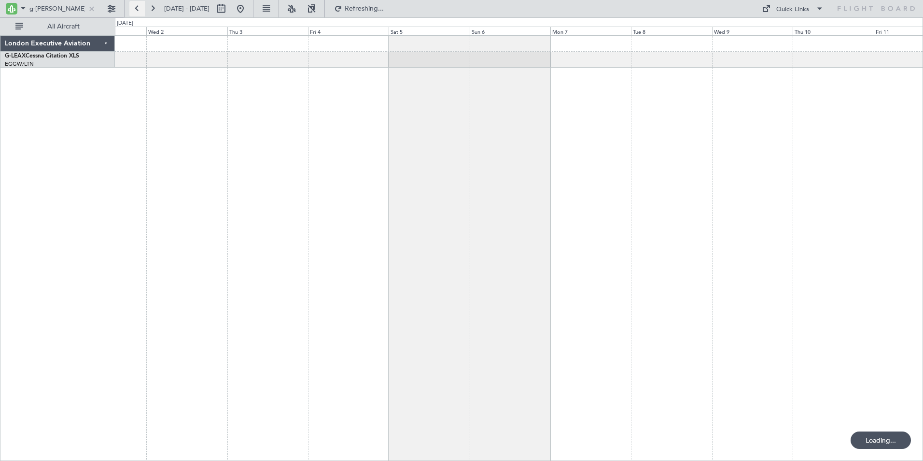
click at [136, 6] on button at bounding box center [136, 8] width 15 height 15
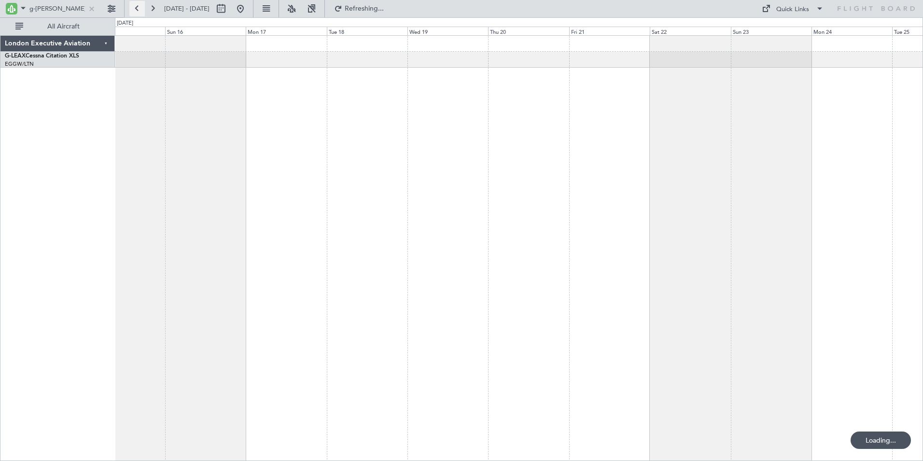
click at [136, 6] on button at bounding box center [136, 8] width 15 height 15
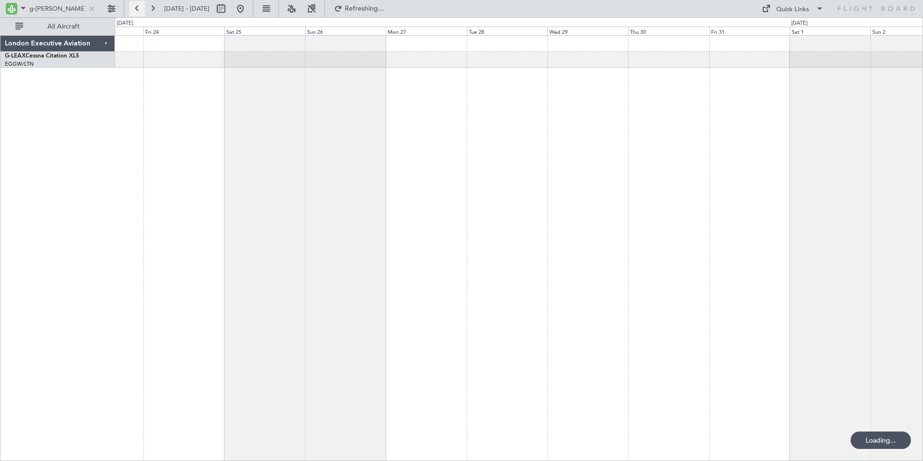
click at [136, 6] on button at bounding box center [136, 8] width 15 height 15
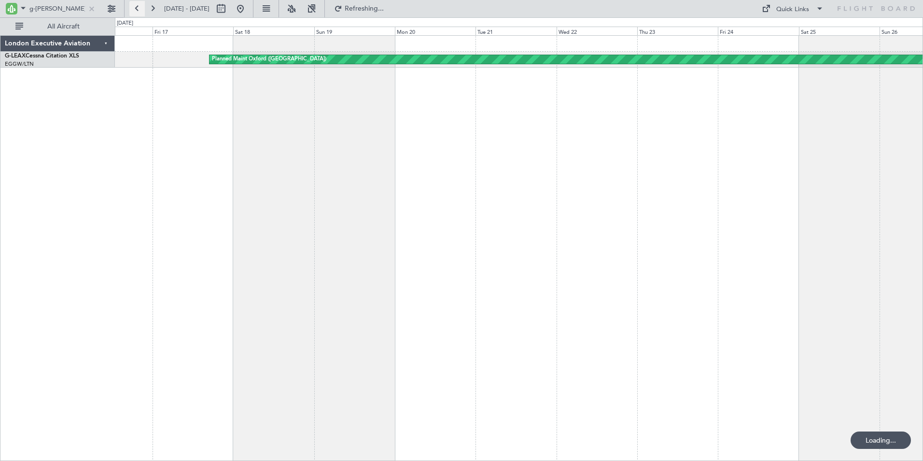
click at [136, 6] on button at bounding box center [136, 8] width 15 height 15
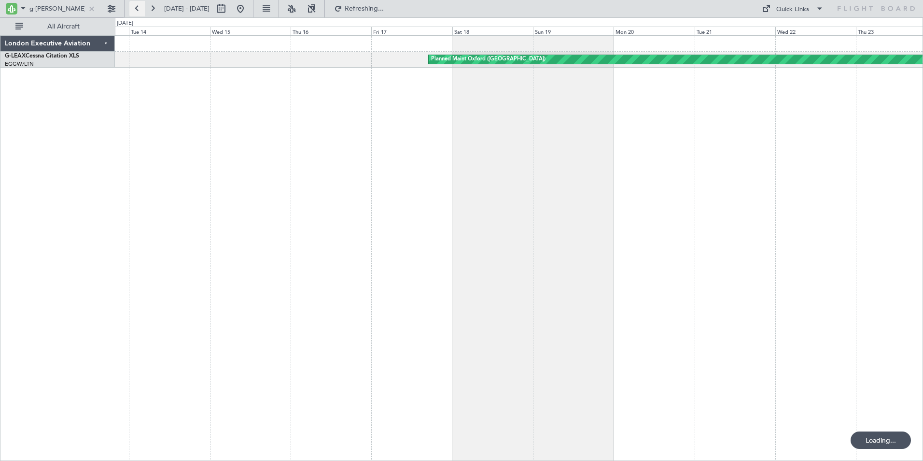
click at [136, 6] on button at bounding box center [136, 8] width 15 height 15
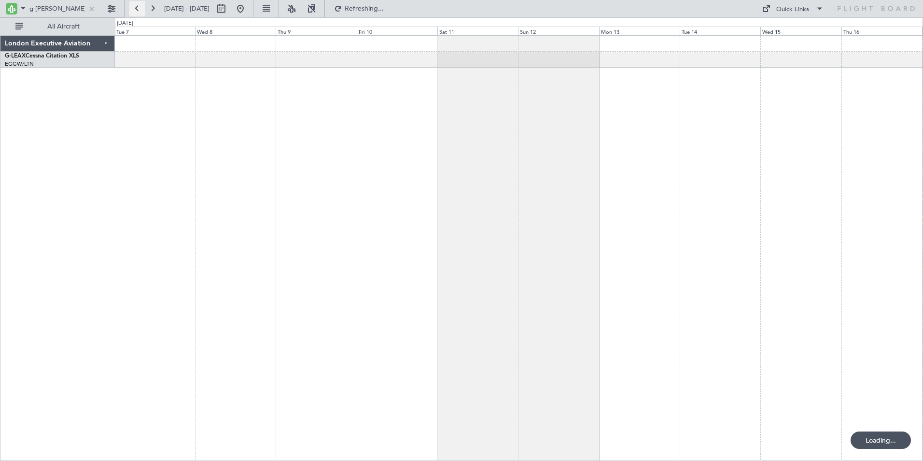
click at [136, 6] on button at bounding box center [136, 8] width 15 height 15
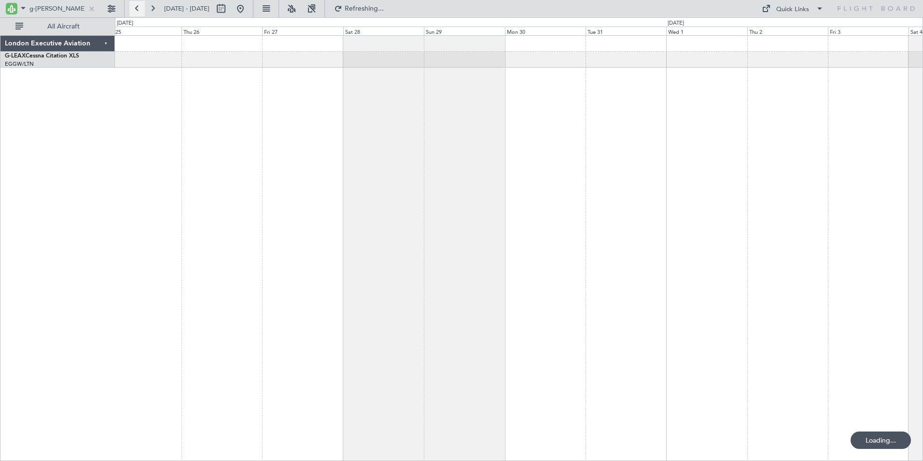
click at [136, 6] on button at bounding box center [136, 8] width 15 height 15
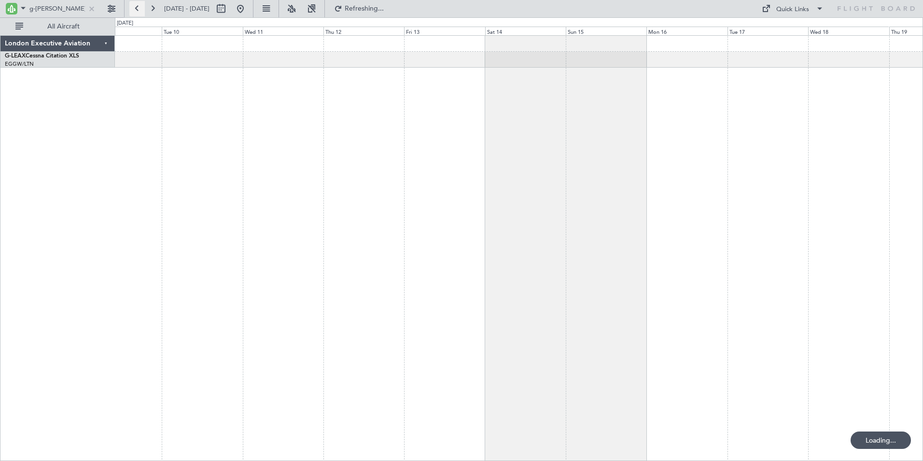
click at [136, 6] on button at bounding box center [136, 8] width 15 height 15
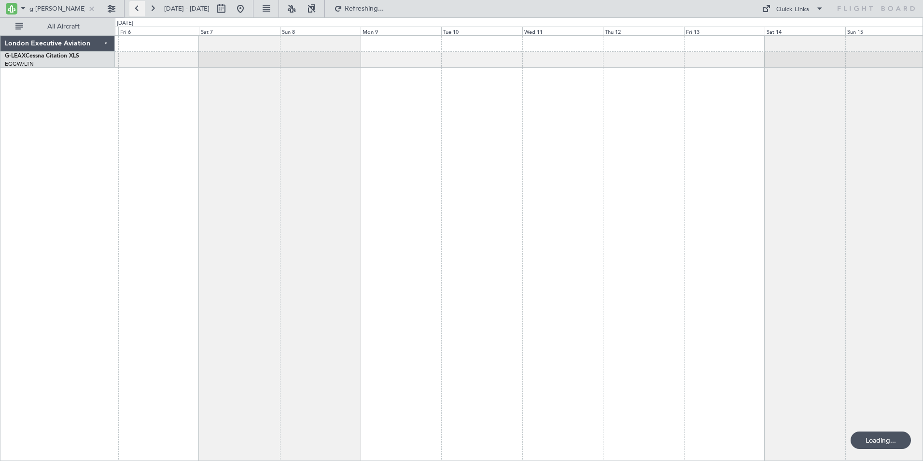
click at [136, 6] on button at bounding box center [136, 8] width 15 height 15
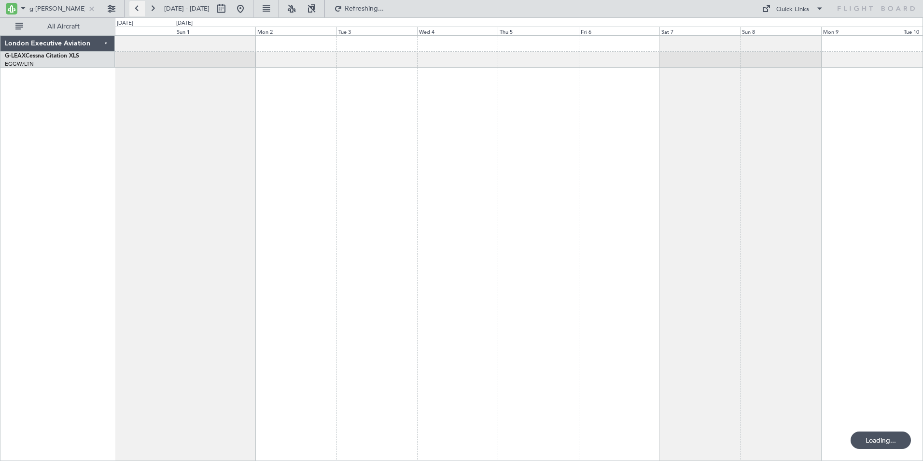
click at [136, 6] on button at bounding box center [136, 8] width 15 height 15
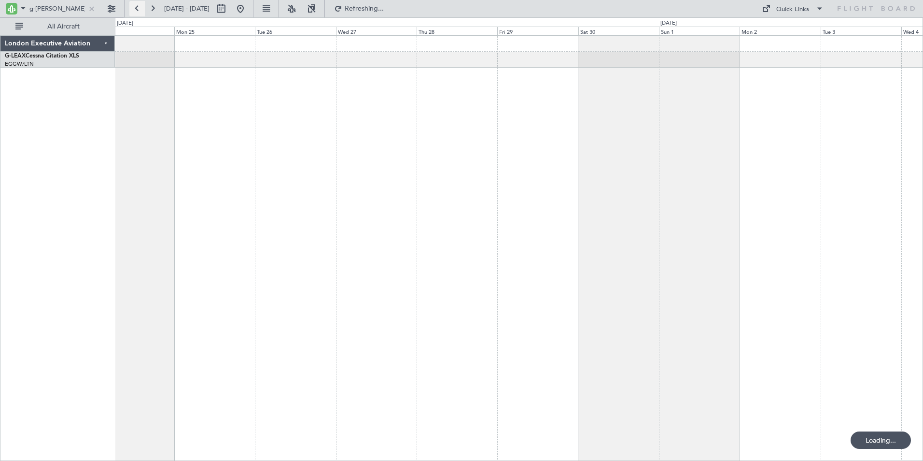
click at [136, 6] on button at bounding box center [136, 8] width 15 height 15
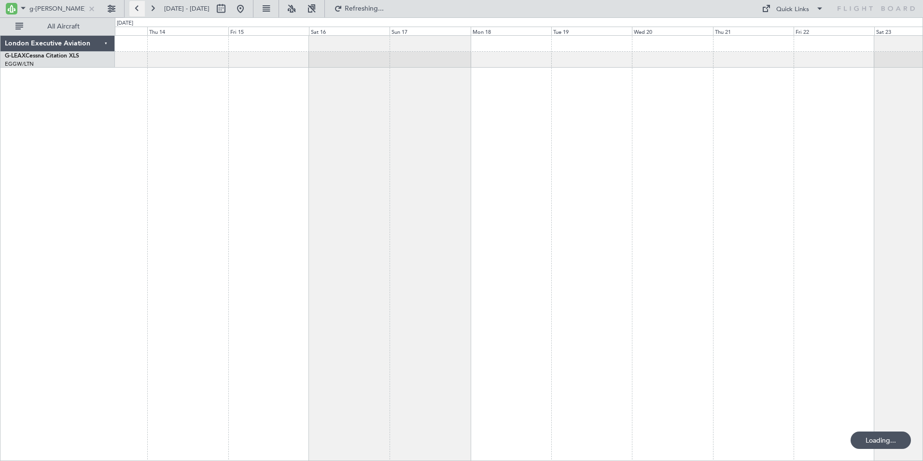
click at [136, 6] on button at bounding box center [136, 8] width 15 height 15
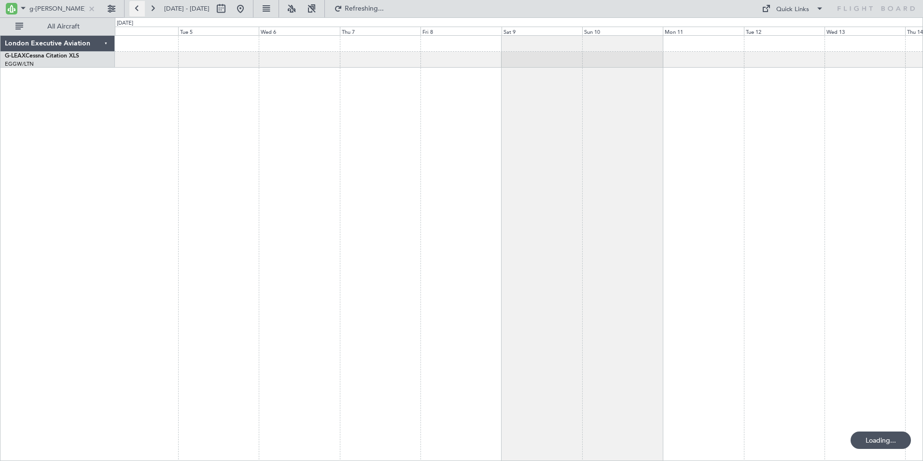
click at [136, 6] on button at bounding box center [136, 8] width 15 height 15
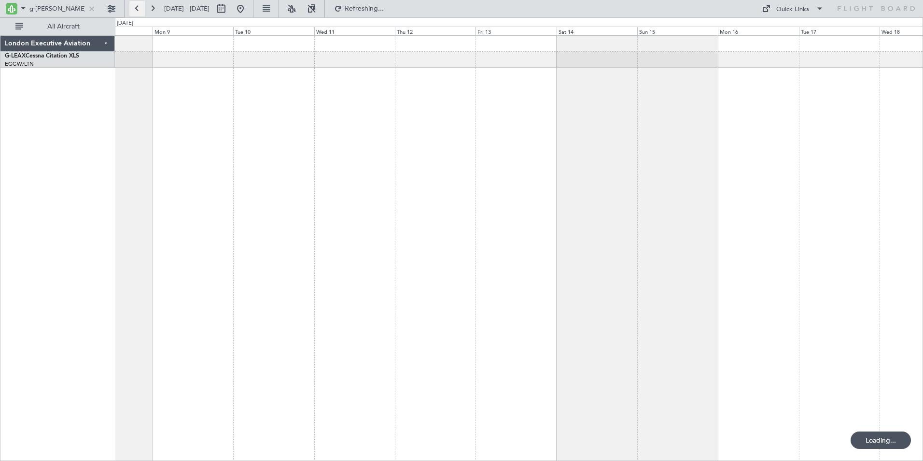
click at [136, 6] on button at bounding box center [136, 8] width 15 height 15
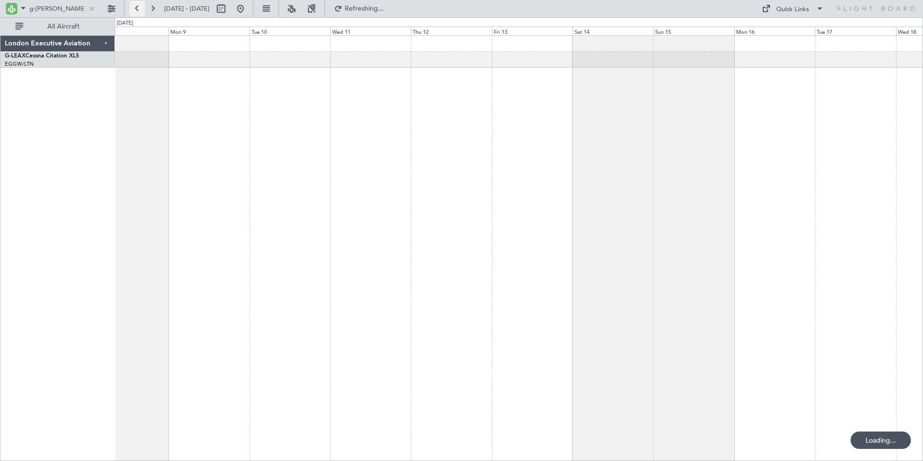
click at [136, 6] on button at bounding box center [136, 8] width 15 height 15
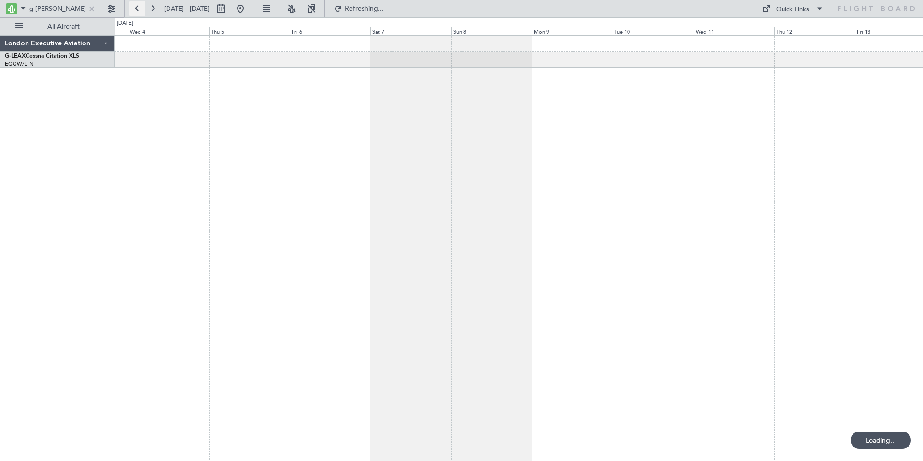
click at [136, 6] on button at bounding box center [136, 8] width 15 height 15
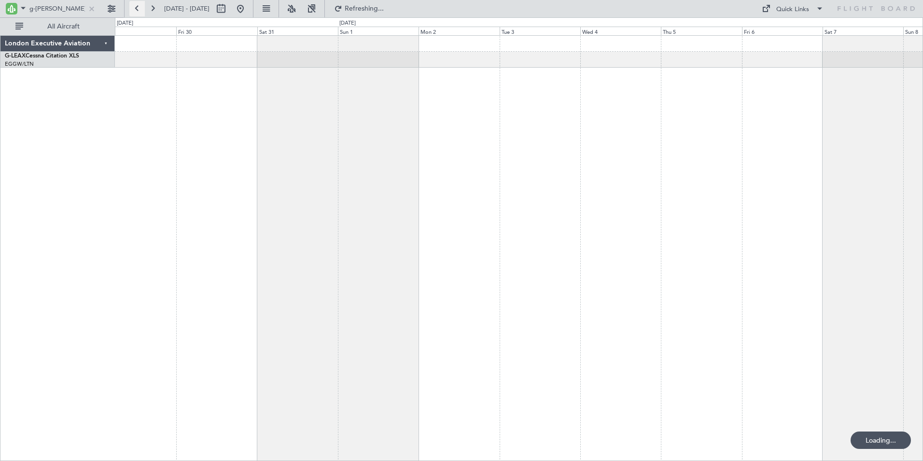
click at [136, 6] on button at bounding box center [136, 8] width 15 height 15
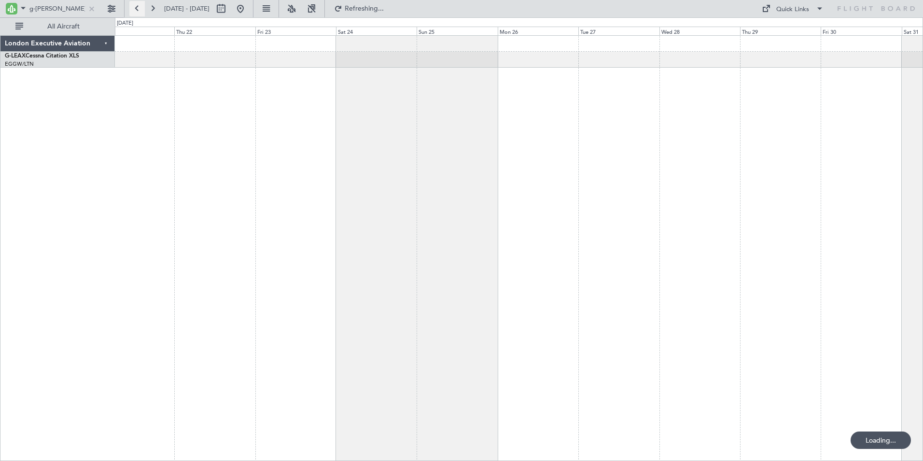
click at [136, 6] on button at bounding box center [136, 8] width 15 height 15
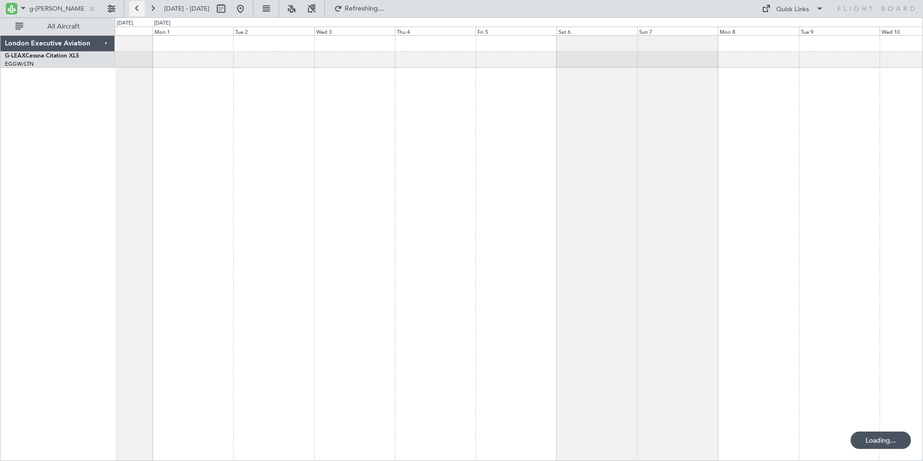
click at [136, 6] on button at bounding box center [136, 8] width 15 height 15
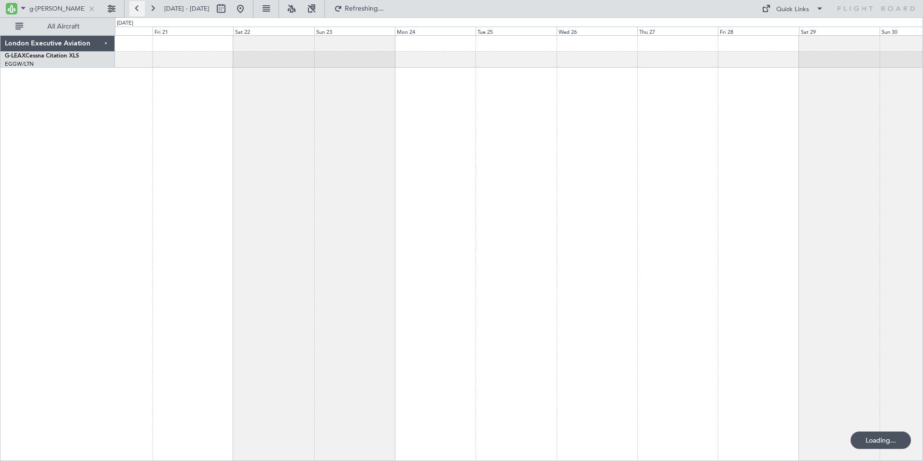
click at [136, 6] on button at bounding box center [136, 8] width 15 height 15
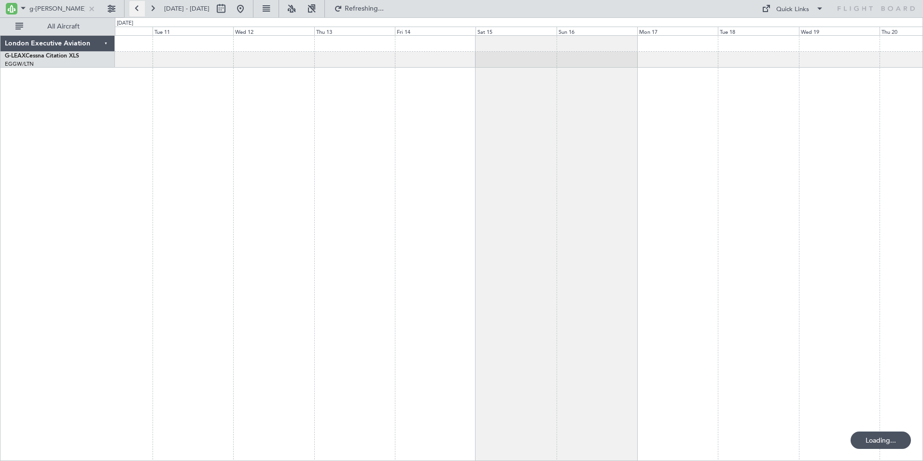
click at [136, 6] on button at bounding box center [136, 8] width 15 height 15
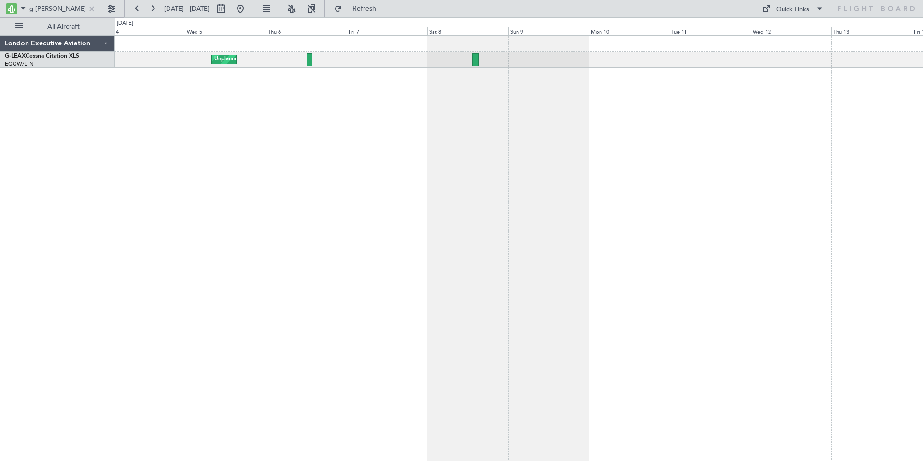
click at [282, 153] on div "Unplanned Maint [GEOGRAPHIC_DATA] ([GEOGRAPHIC_DATA])" at bounding box center [519, 247] width 808 height 425
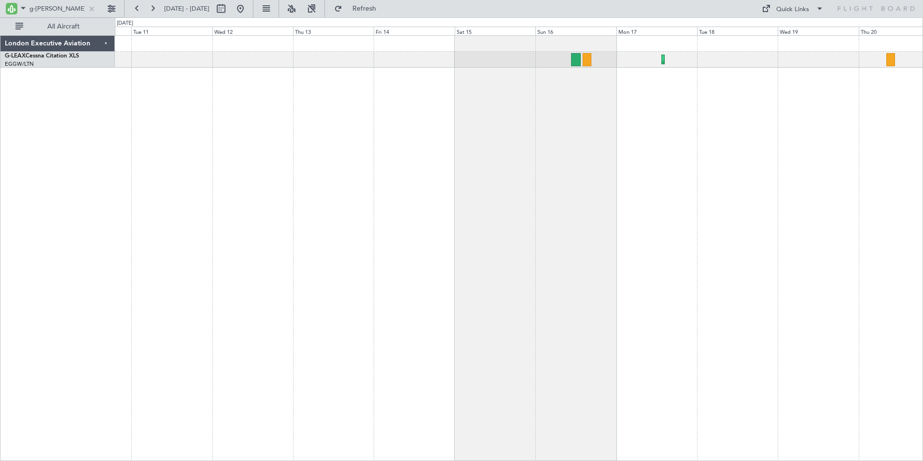
click at [116, 137] on div "Unplanned Maint [GEOGRAPHIC_DATA] ([GEOGRAPHIC_DATA])" at bounding box center [519, 247] width 808 height 425
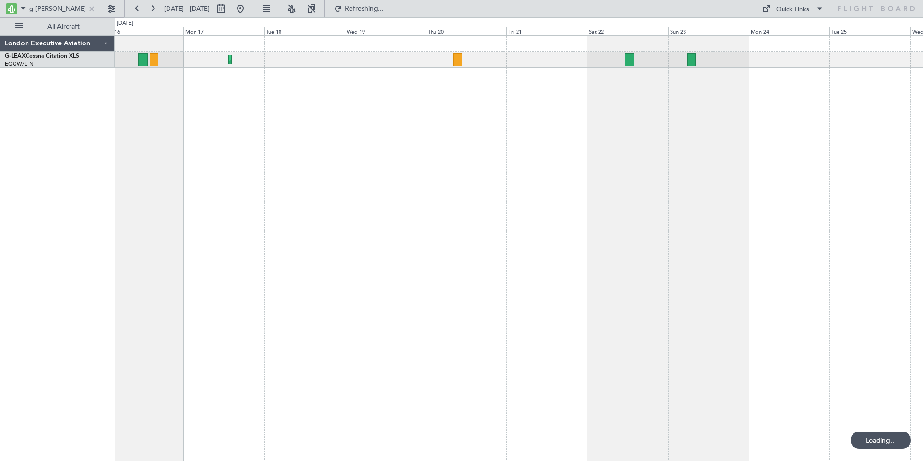
click at [92, 136] on div "Unplanned Maint [GEOGRAPHIC_DATA] ([GEOGRAPHIC_DATA]) London Executive Aviation…" at bounding box center [461, 238] width 923 height 443
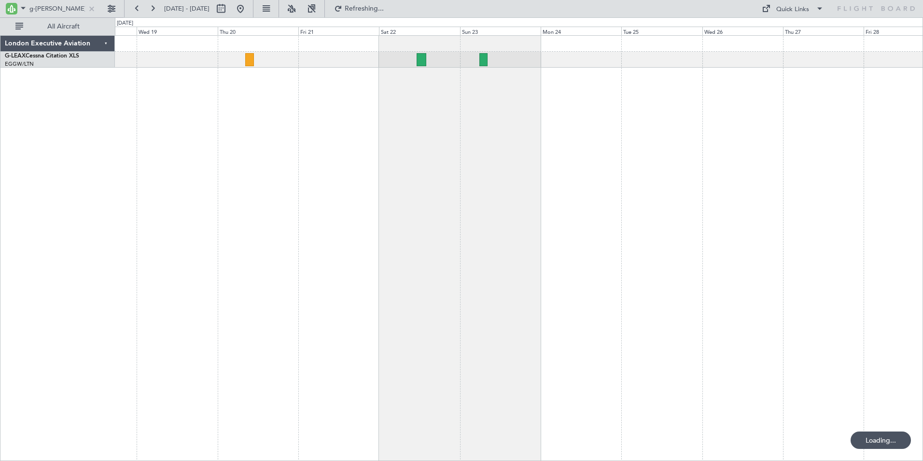
click at [81, 152] on div "Unplanned Maint [GEOGRAPHIC_DATA] ([GEOGRAPHIC_DATA]) London Executive Aviation…" at bounding box center [461, 238] width 923 height 443
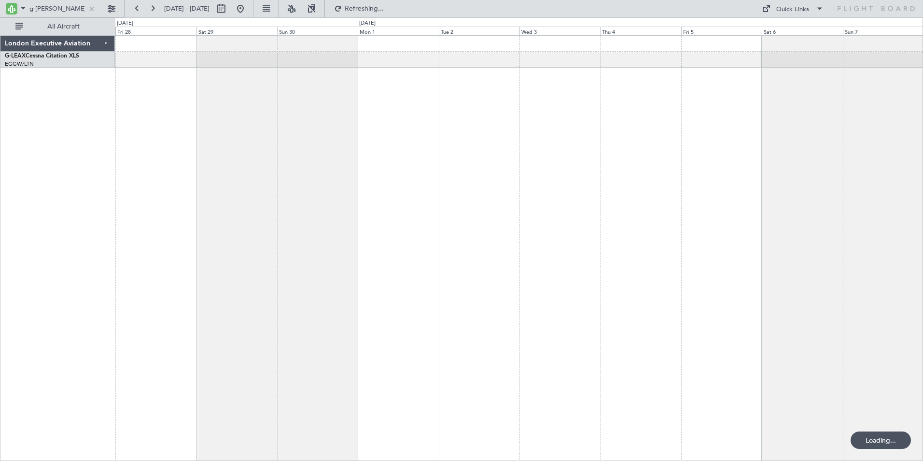
click at [111, 152] on div "London Executive Aviation G-[PERSON_NAME] Cessna Citation XLS EGGW/LTN [GEOGRAP…" at bounding box center [461, 238] width 923 height 443
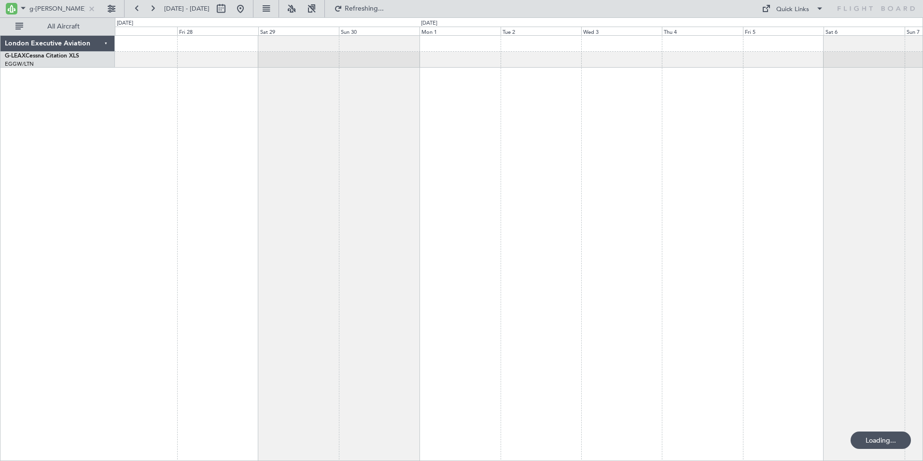
click at [451, 151] on div at bounding box center [519, 247] width 808 height 425
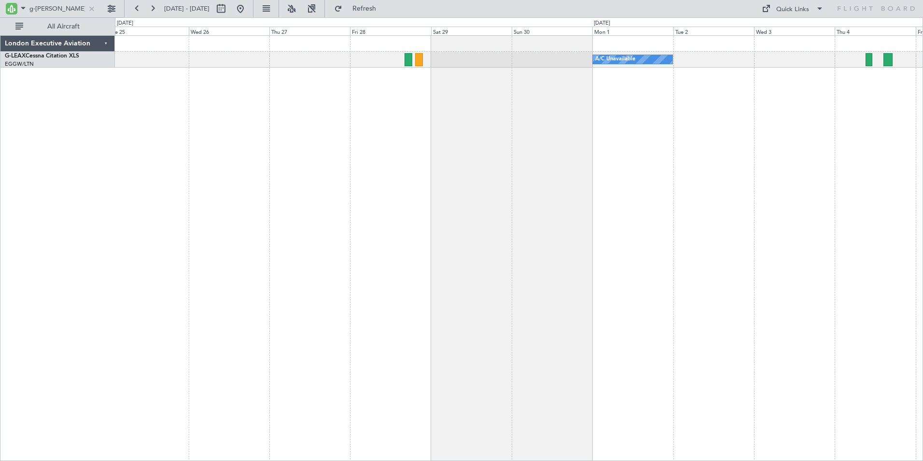
click at [462, 136] on div "Planned Maint [GEOGRAPHIC_DATA] ([GEOGRAPHIC_DATA]) A/C Unavailable" at bounding box center [519, 247] width 808 height 425
click at [840, 137] on div "Planned Maint [GEOGRAPHIC_DATA] ([GEOGRAPHIC_DATA]) A/C Unavailable" at bounding box center [519, 247] width 808 height 425
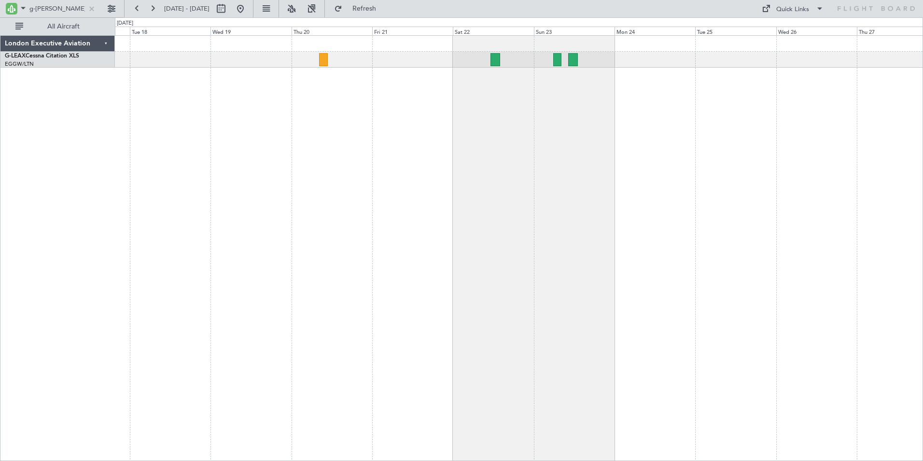
click at [923, 151] on html "g-[PERSON_NAME] [DATE] - [DATE] Refresh Quick Links All Aircraft Unplanned Main…" at bounding box center [461, 230] width 923 height 461
click at [793, 166] on div "Unplanned Maint [GEOGRAPHIC_DATA] ([GEOGRAPHIC_DATA])" at bounding box center [519, 247] width 808 height 425
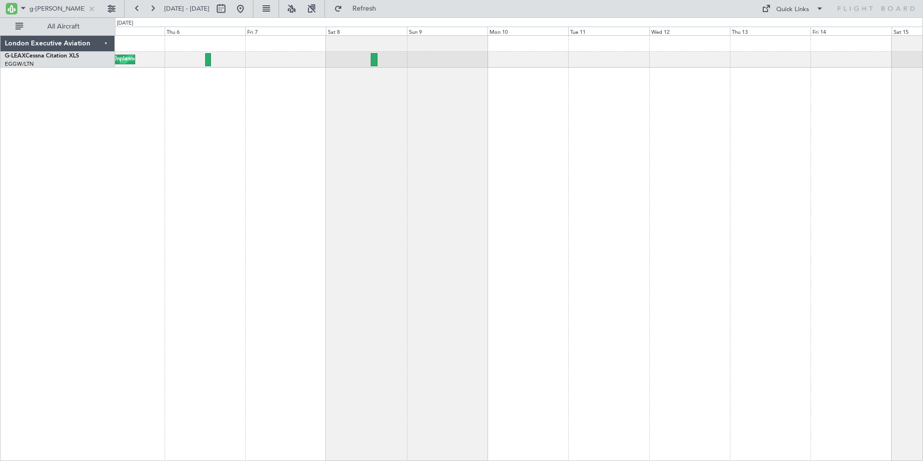
click at [677, 173] on div "Unplanned Maint [GEOGRAPHIC_DATA] ([GEOGRAPHIC_DATA]) Unplanned Maint [GEOGRAPH…" at bounding box center [519, 247] width 808 height 425
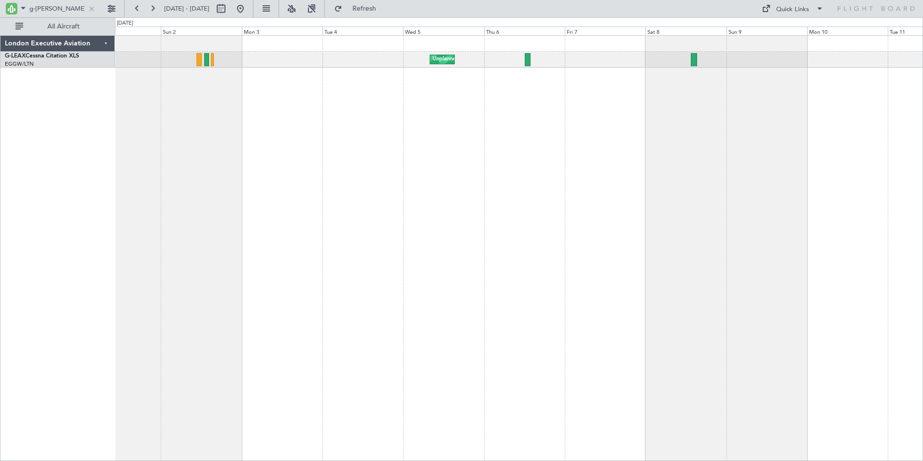
click at [803, 169] on div "Unplanned Maint [GEOGRAPHIC_DATA] ([GEOGRAPHIC_DATA])" at bounding box center [519, 247] width 808 height 425
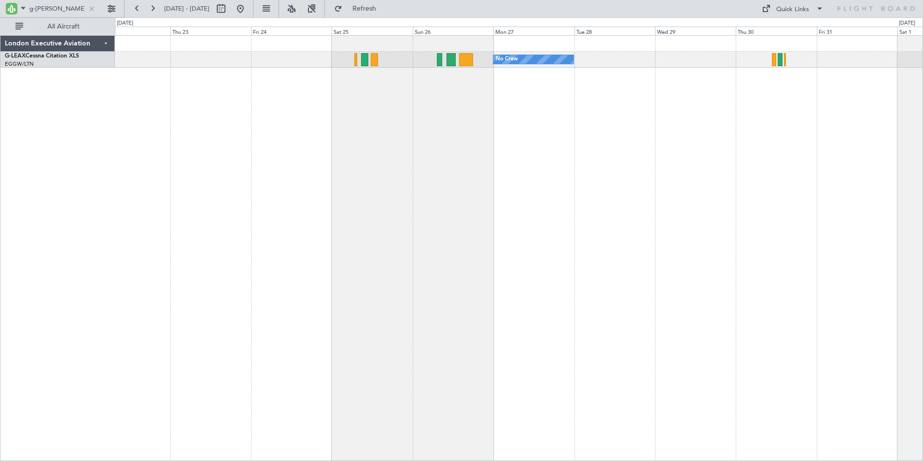
click at [693, 174] on div "No Crew" at bounding box center [519, 247] width 808 height 425
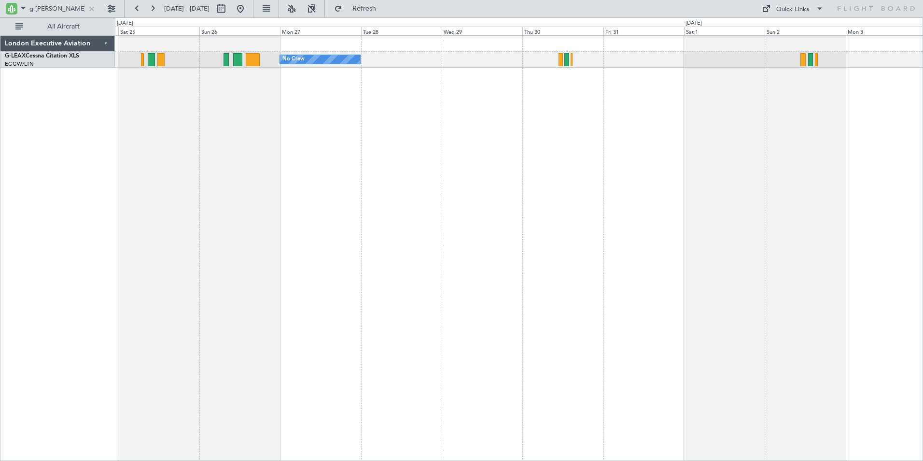
click at [450, 94] on div "No Crew Unplanned Maint [GEOGRAPHIC_DATA] ([GEOGRAPHIC_DATA])" at bounding box center [519, 247] width 808 height 425
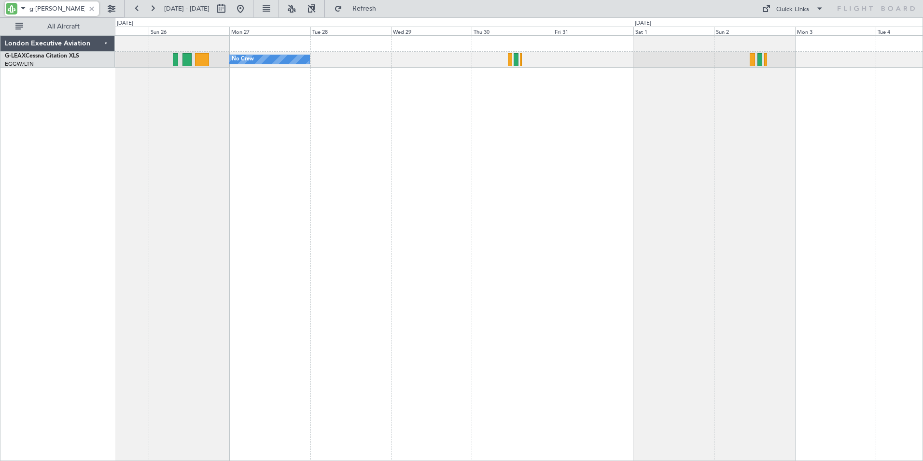
drag, startPoint x: 41, startPoint y: 9, endPoint x: 49, endPoint y: 9, distance: 8.7
click at [49, 9] on input "g-[PERSON_NAME]" at bounding box center [57, 8] width 56 height 14
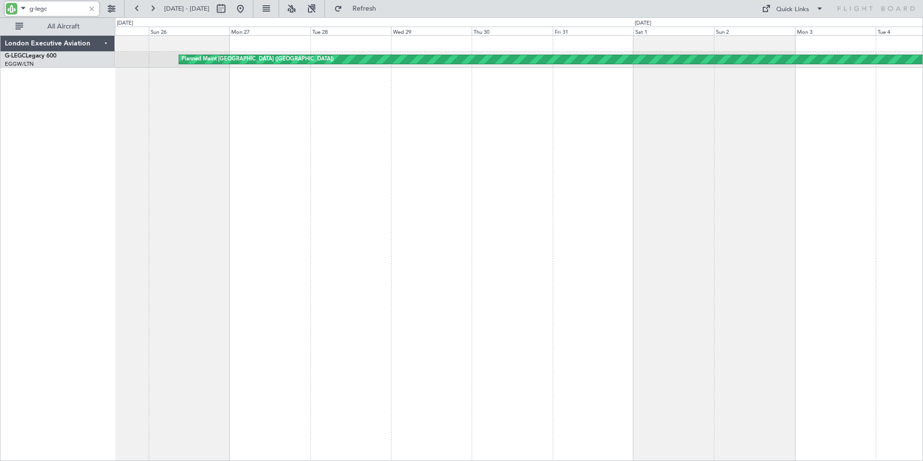
type input "g-legc"
click at [153, 9] on button at bounding box center [152, 8] width 15 height 15
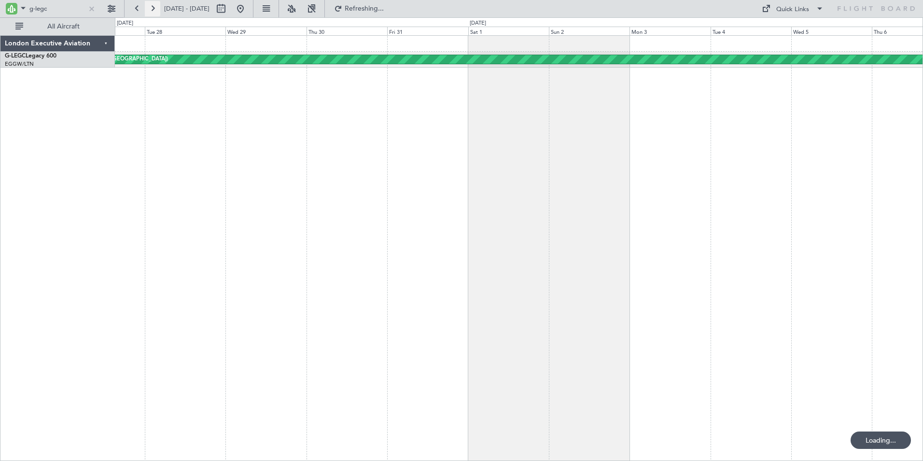
click at [153, 9] on button at bounding box center [152, 8] width 15 height 15
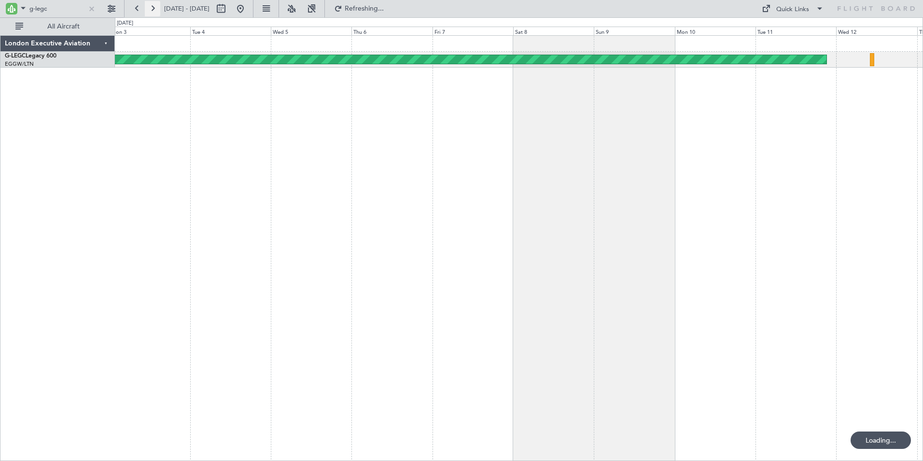
click at [153, 9] on button at bounding box center [152, 8] width 15 height 15
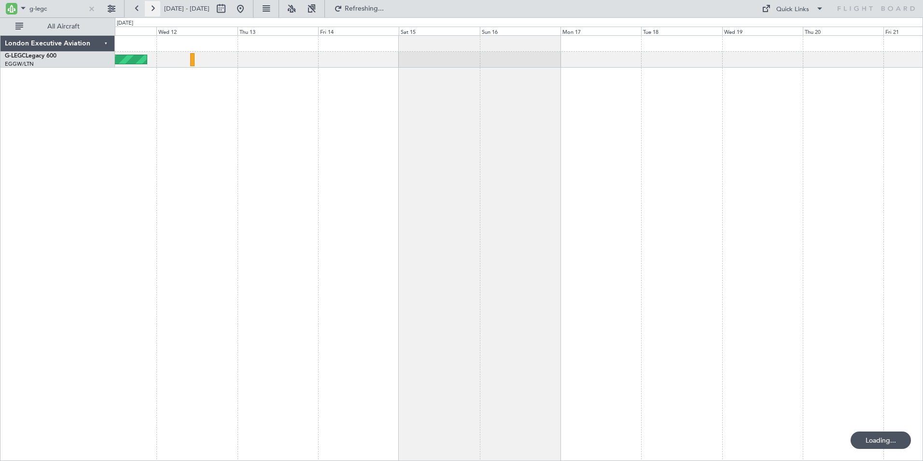
click at [153, 9] on button at bounding box center [152, 8] width 15 height 15
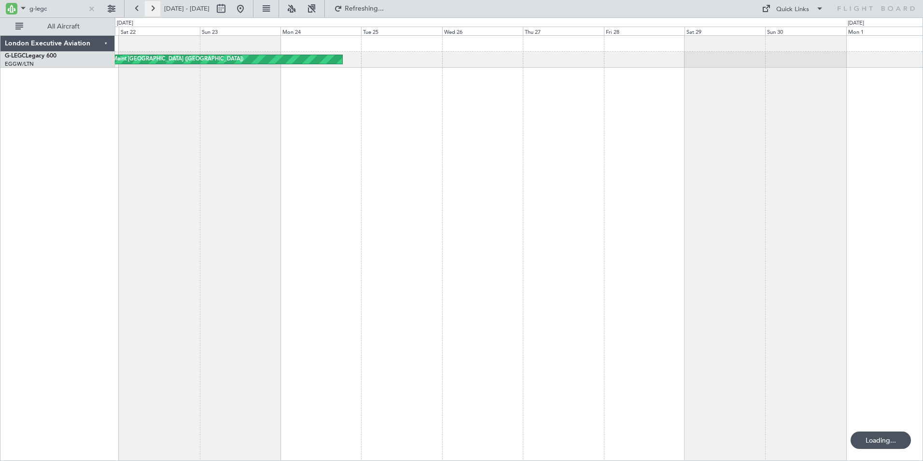
click at [153, 9] on button at bounding box center [152, 8] width 15 height 15
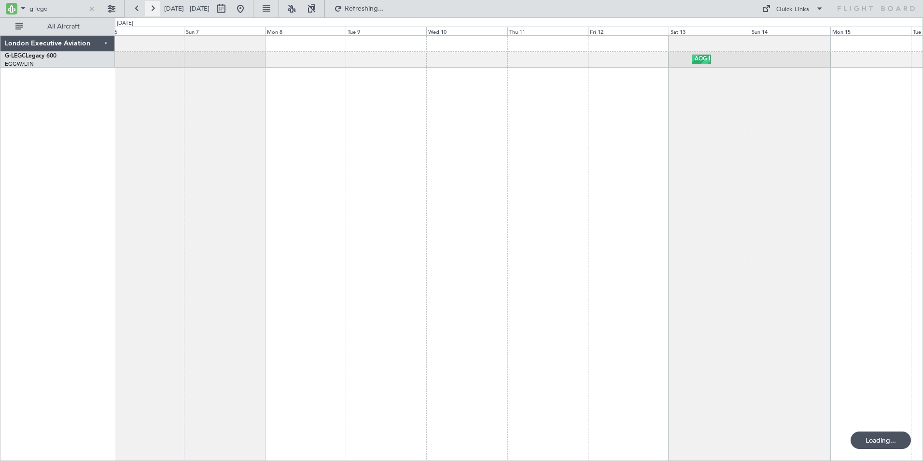
click at [153, 9] on button at bounding box center [152, 8] width 15 height 15
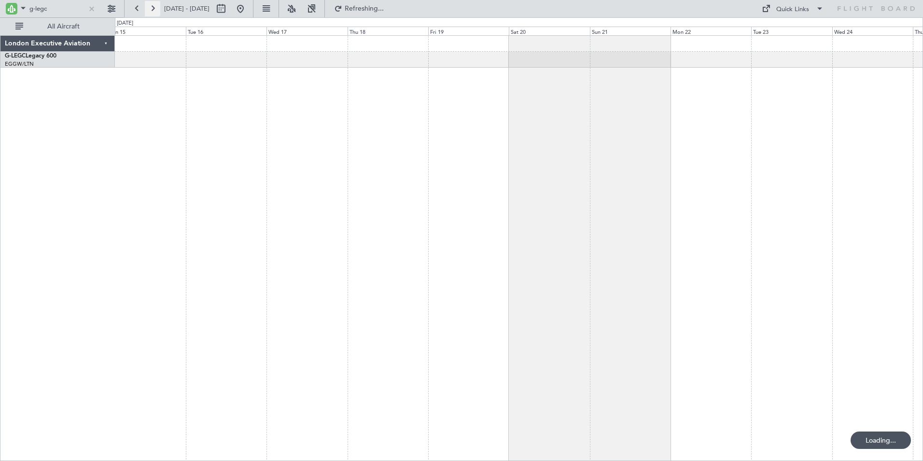
click at [153, 9] on button at bounding box center [152, 8] width 15 height 15
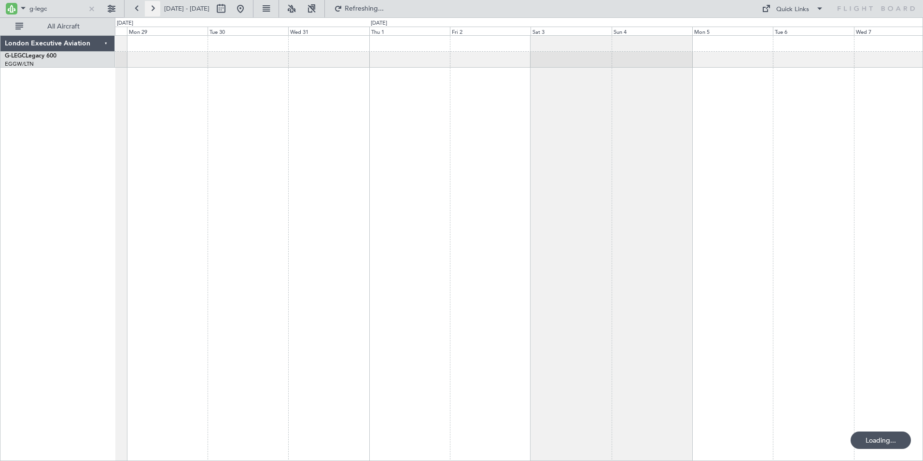
click at [153, 9] on button at bounding box center [152, 8] width 15 height 15
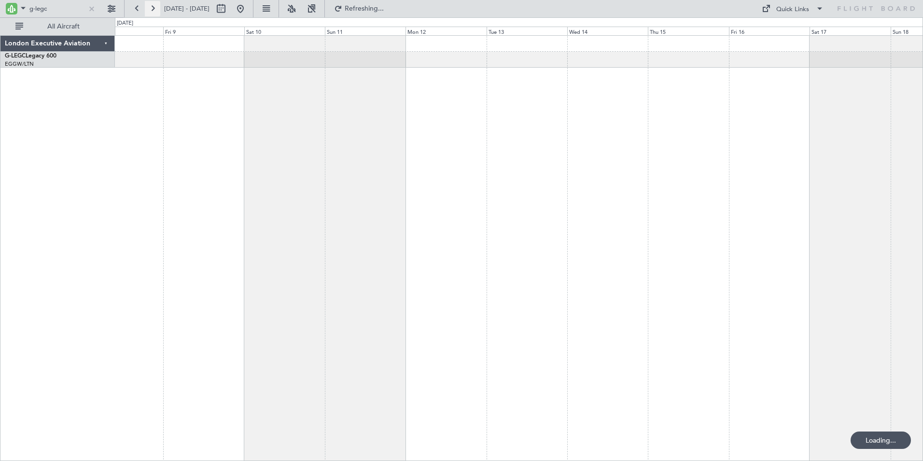
click at [153, 9] on button at bounding box center [152, 8] width 15 height 15
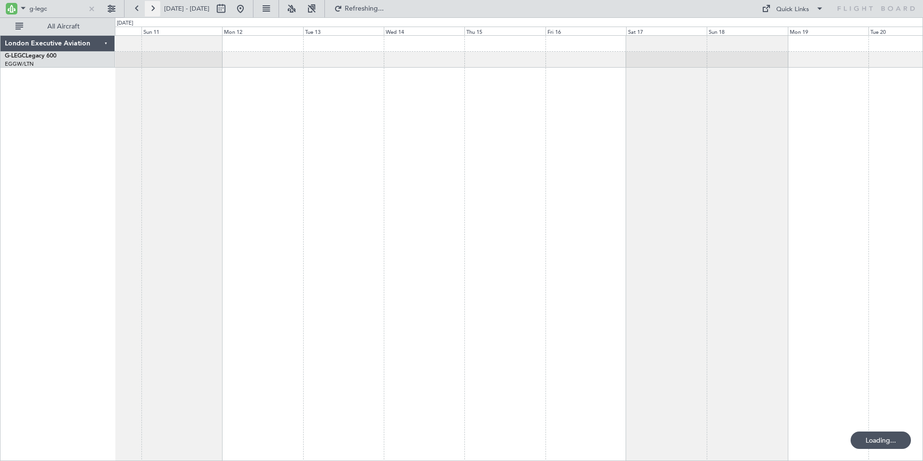
click at [153, 9] on button at bounding box center [152, 8] width 15 height 15
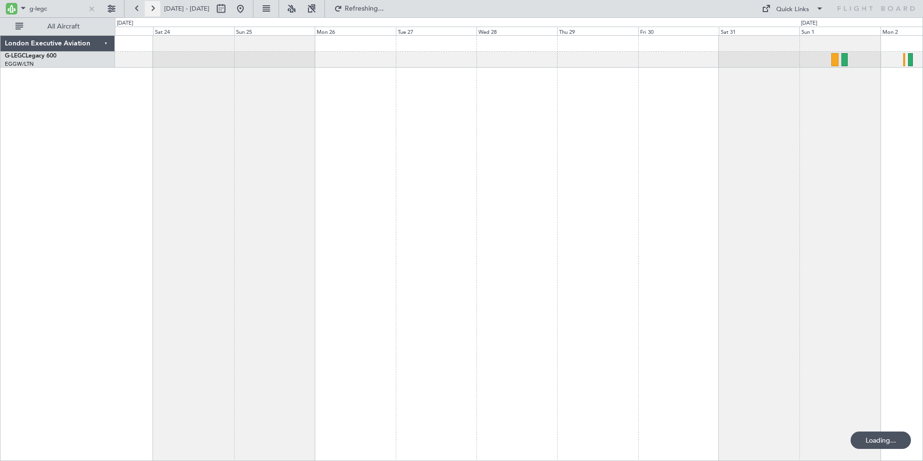
click at [153, 9] on button at bounding box center [152, 8] width 15 height 15
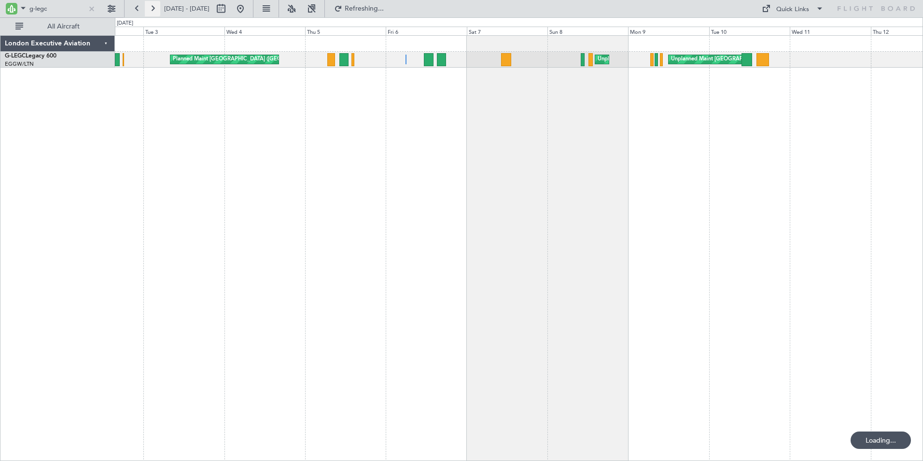
click at [152, 10] on button at bounding box center [152, 8] width 15 height 15
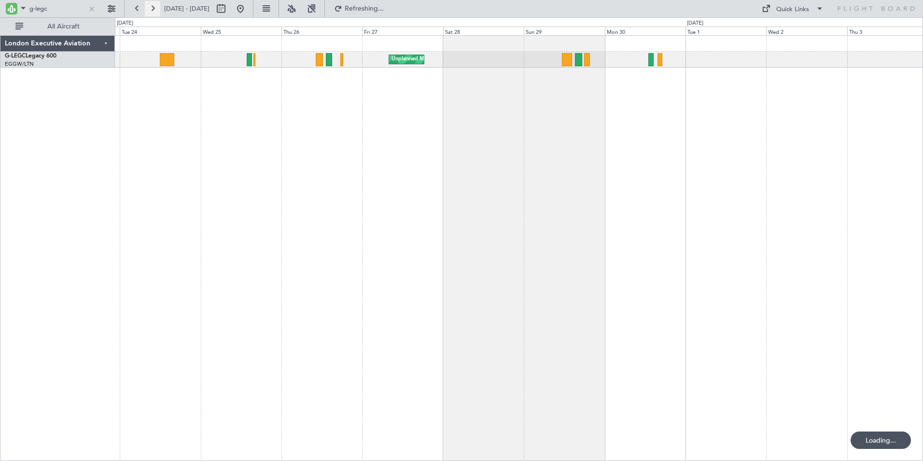
click at [151, 11] on button at bounding box center [152, 8] width 15 height 15
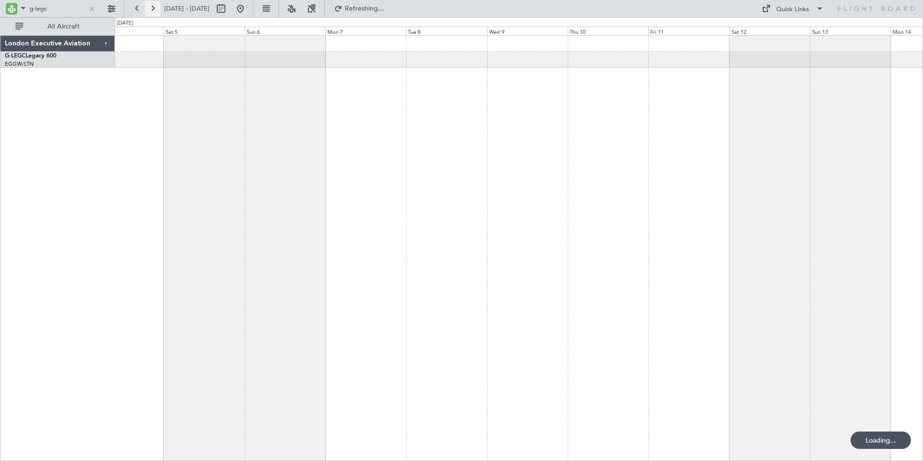
click at [151, 11] on button at bounding box center [152, 8] width 15 height 15
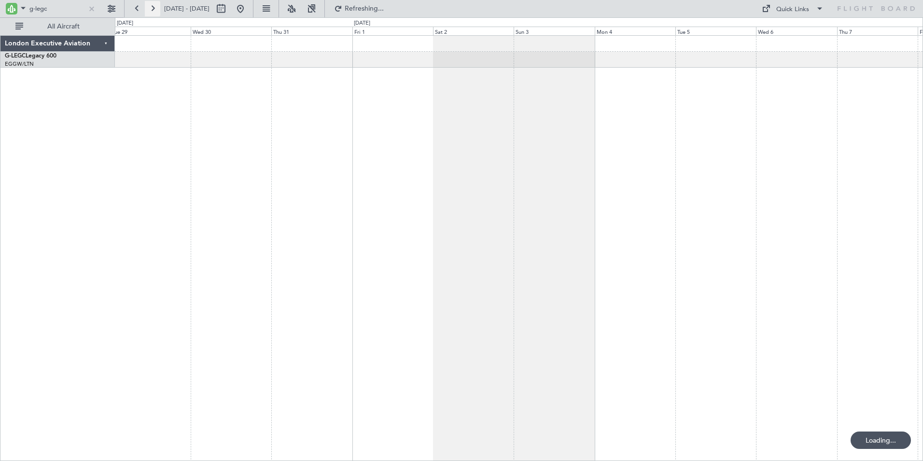
click at [151, 11] on button at bounding box center [152, 8] width 15 height 15
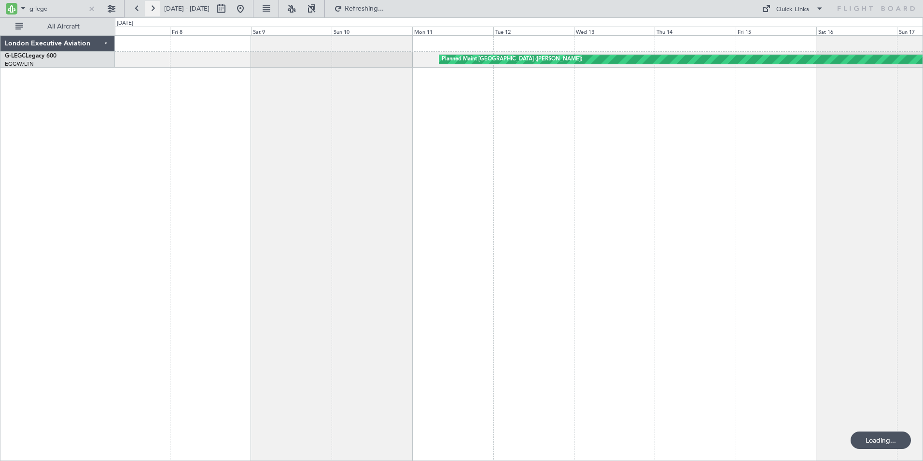
click at [151, 11] on button at bounding box center [152, 8] width 15 height 15
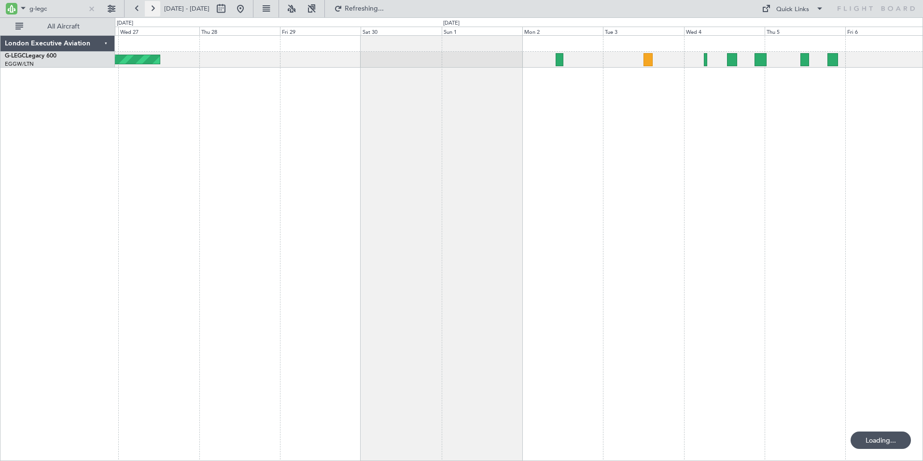
click at [151, 11] on button at bounding box center [152, 8] width 15 height 15
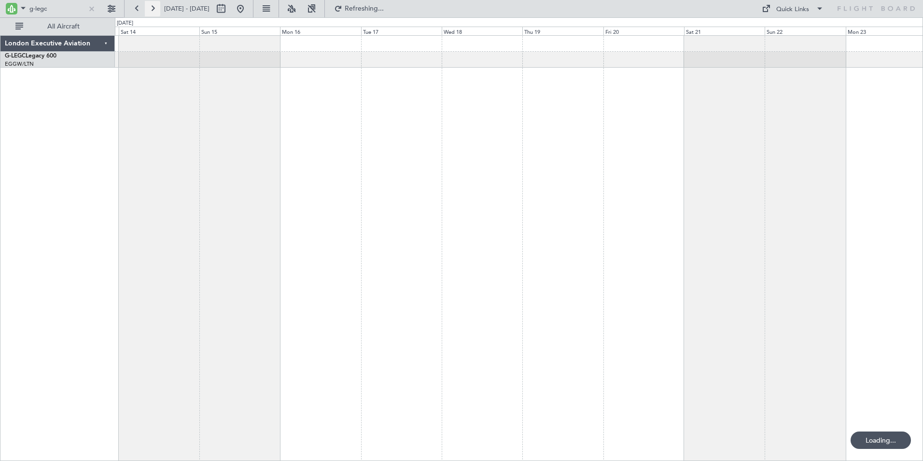
click at [151, 11] on button at bounding box center [152, 8] width 15 height 15
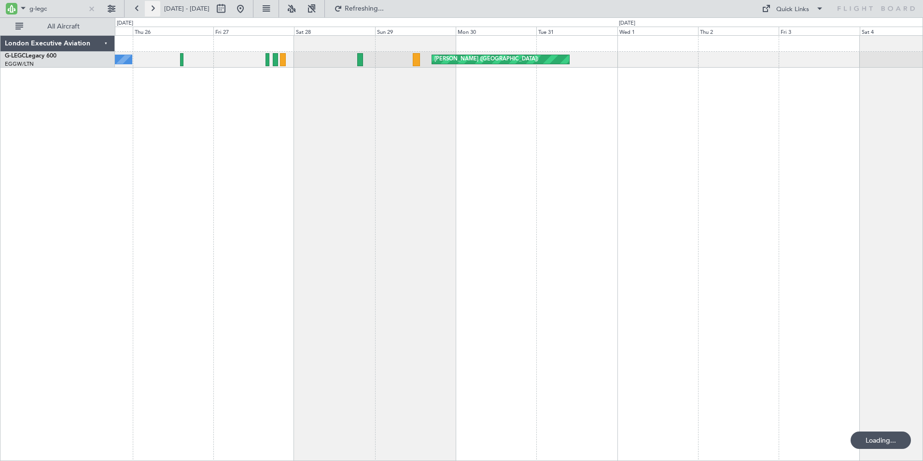
click at [151, 11] on button at bounding box center [152, 8] width 15 height 15
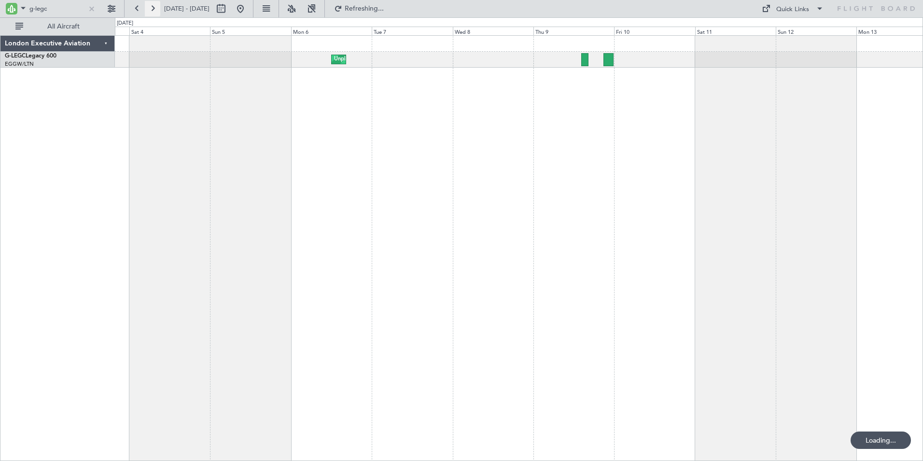
click at [151, 11] on button at bounding box center [152, 8] width 15 height 15
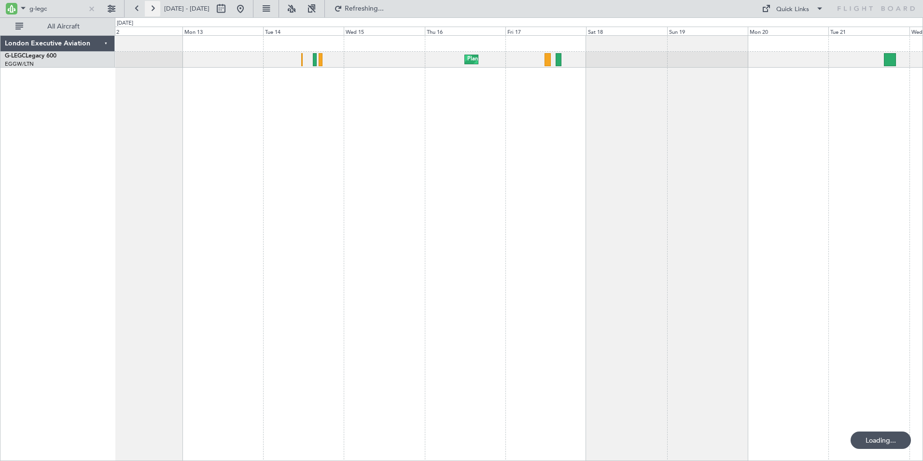
click at [151, 11] on button at bounding box center [152, 8] width 15 height 15
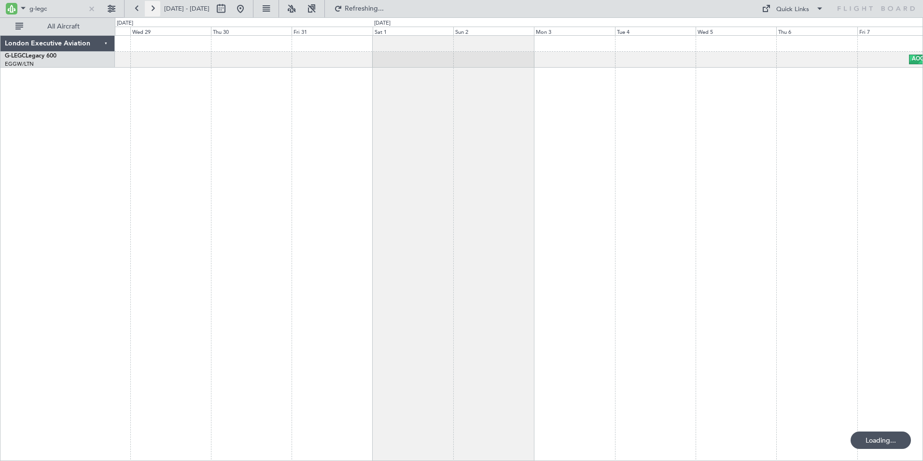
click at [151, 11] on button at bounding box center [152, 8] width 15 height 15
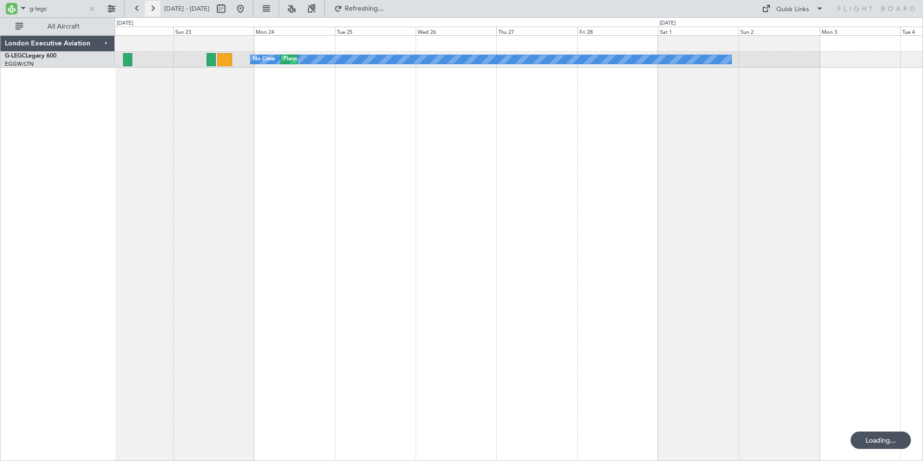
click at [151, 11] on button at bounding box center [152, 8] width 15 height 15
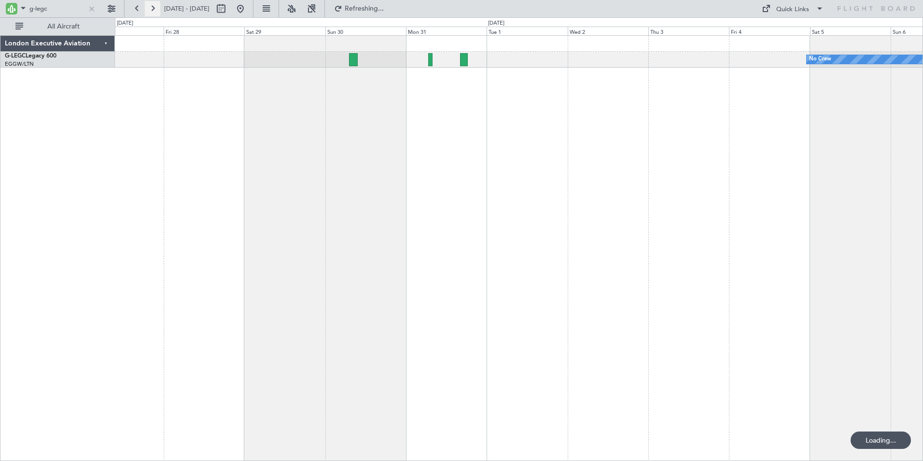
click at [151, 11] on button at bounding box center [152, 8] width 15 height 15
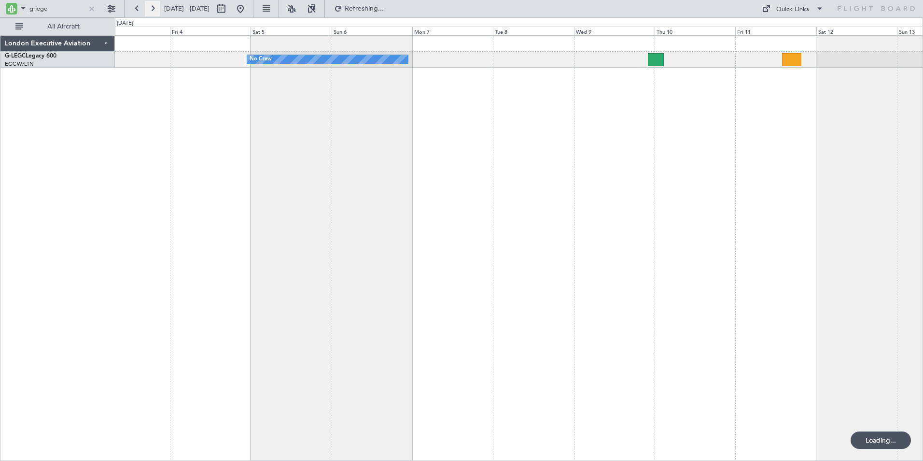
click at [151, 11] on button at bounding box center [152, 8] width 15 height 15
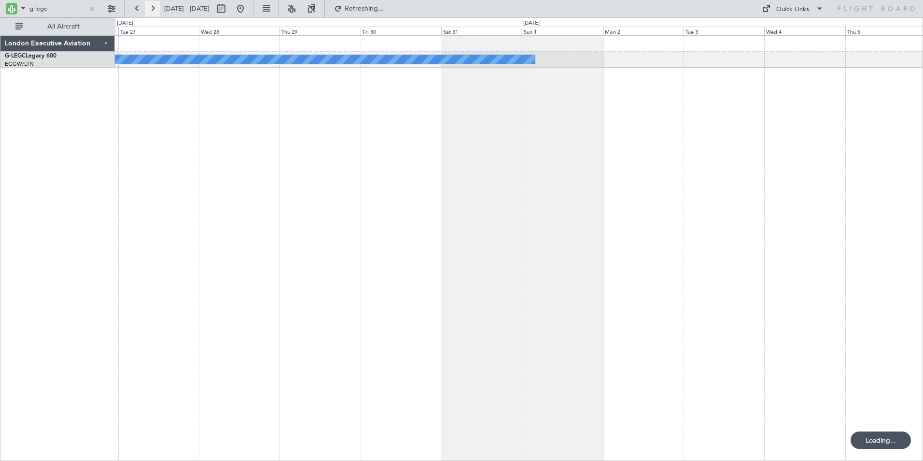
click at [151, 11] on button at bounding box center [152, 8] width 15 height 15
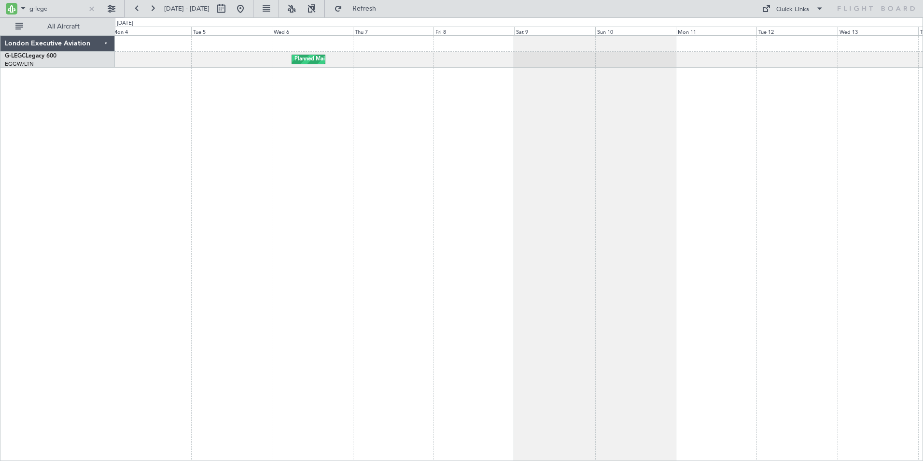
click at [131, 118] on div "Planned Maint [GEOGRAPHIC_DATA] ([GEOGRAPHIC_DATA]) A/C Unavailable [GEOGRAPHIC…" at bounding box center [519, 247] width 808 height 425
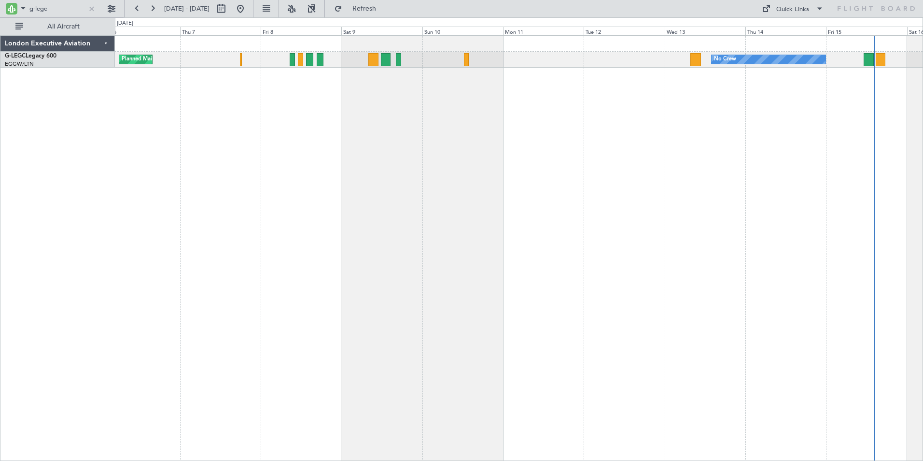
click at [228, 134] on div "Planned Maint [GEOGRAPHIC_DATA] ([GEOGRAPHIC_DATA]) No Crew" at bounding box center [519, 247] width 808 height 425
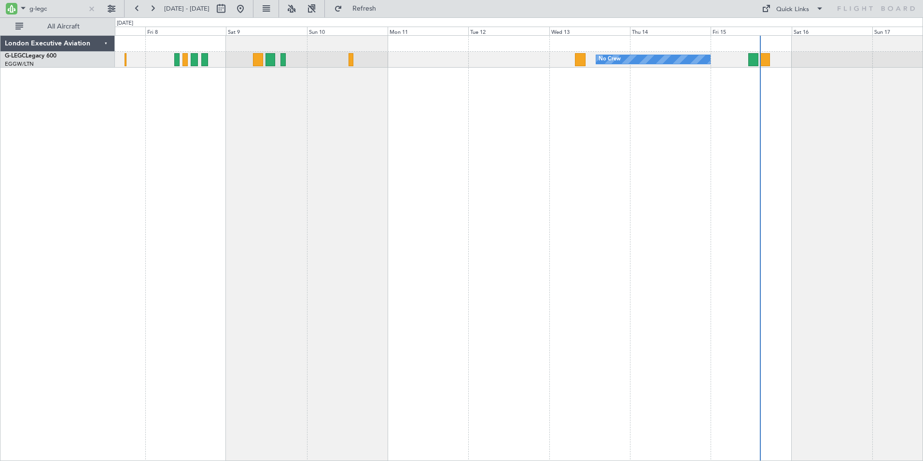
click at [652, 317] on div "No Crew Planned Maint [GEOGRAPHIC_DATA] ([GEOGRAPHIC_DATA])" at bounding box center [519, 247] width 808 height 425
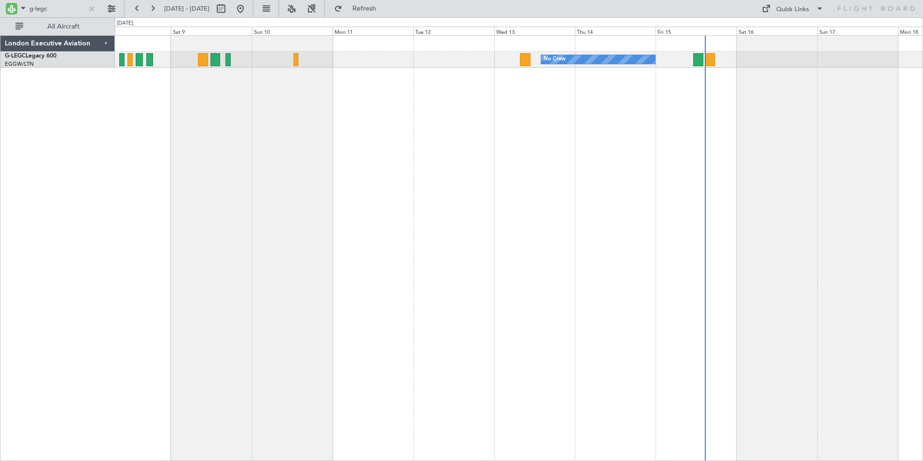
click at [643, 183] on div "No Crew Planned Maint [GEOGRAPHIC_DATA] ([GEOGRAPHIC_DATA])" at bounding box center [519, 247] width 808 height 425
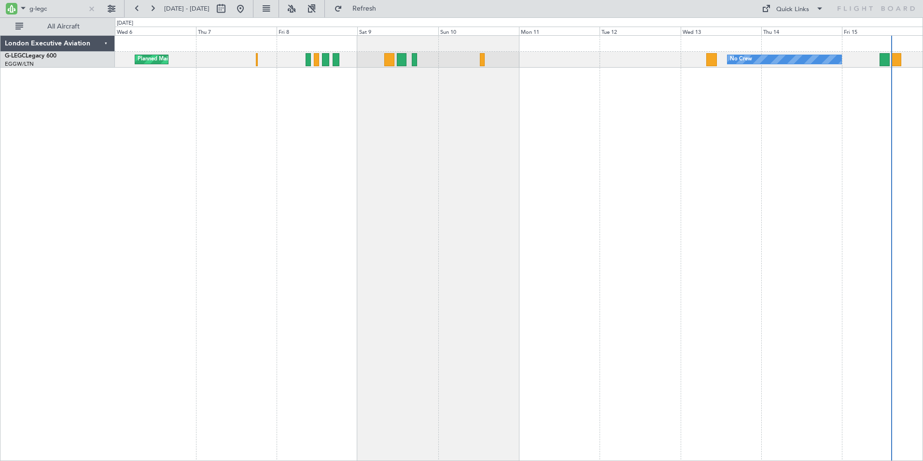
click at [637, 174] on div "No Crew Planned Maint [GEOGRAPHIC_DATA] ([GEOGRAPHIC_DATA])" at bounding box center [519, 247] width 808 height 425
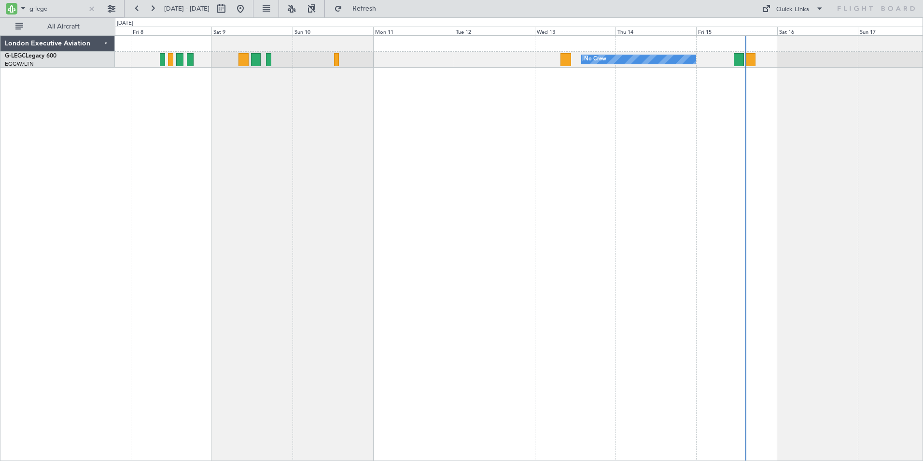
click at [223, 174] on div "No Crew Planned Maint [GEOGRAPHIC_DATA] ([GEOGRAPHIC_DATA])" at bounding box center [519, 247] width 808 height 425
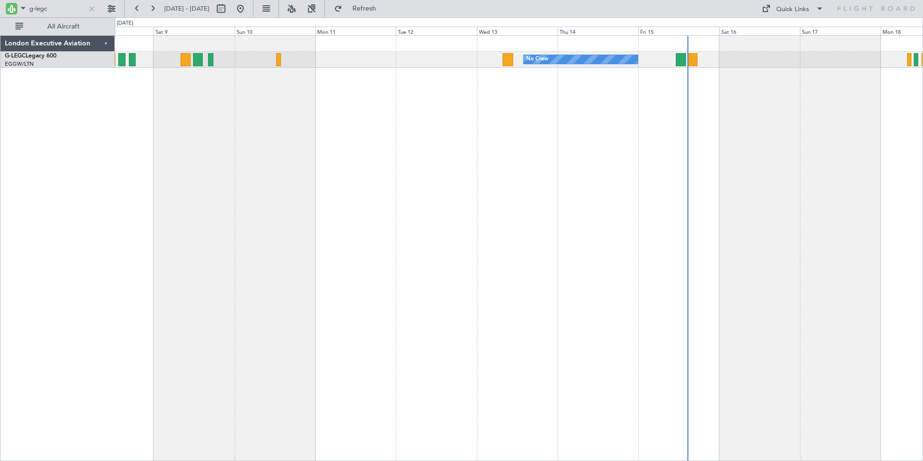
click at [472, 172] on div "No Crew Planned Maint [GEOGRAPHIC_DATA] ([GEOGRAPHIC_DATA])" at bounding box center [519, 247] width 808 height 425
